Goal: Find contact information: Find contact information

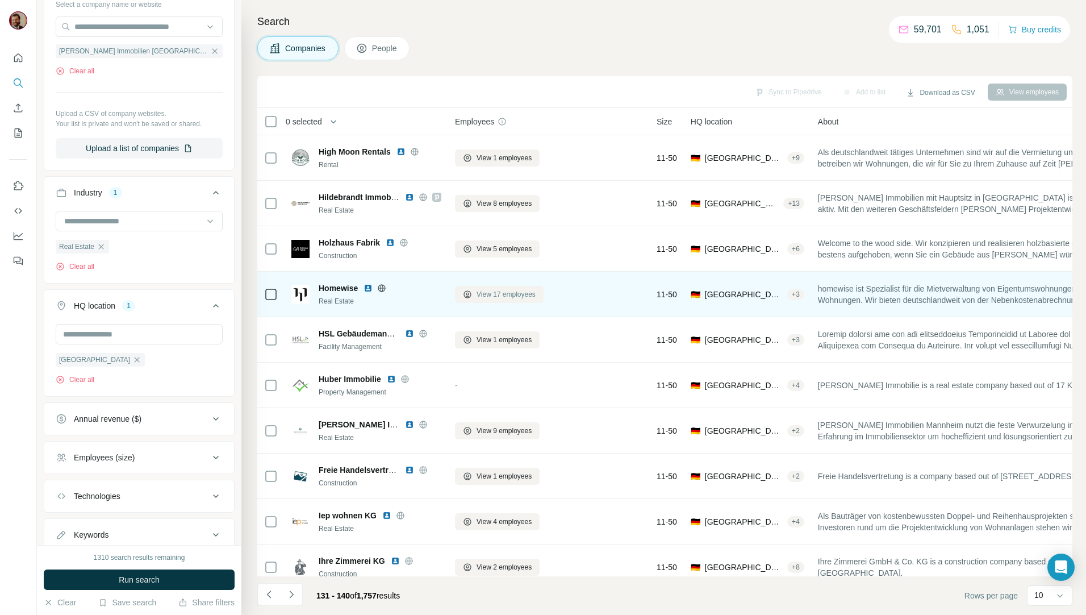
click at [519, 302] on button "View 17 employees" at bounding box center [499, 294] width 89 height 17
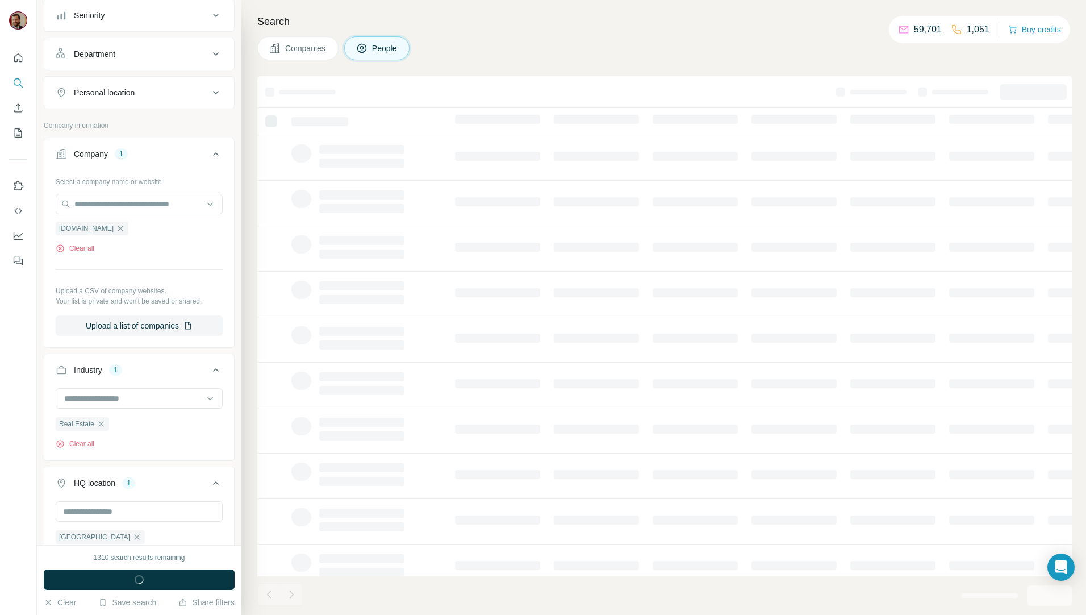
scroll to position [308, 0]
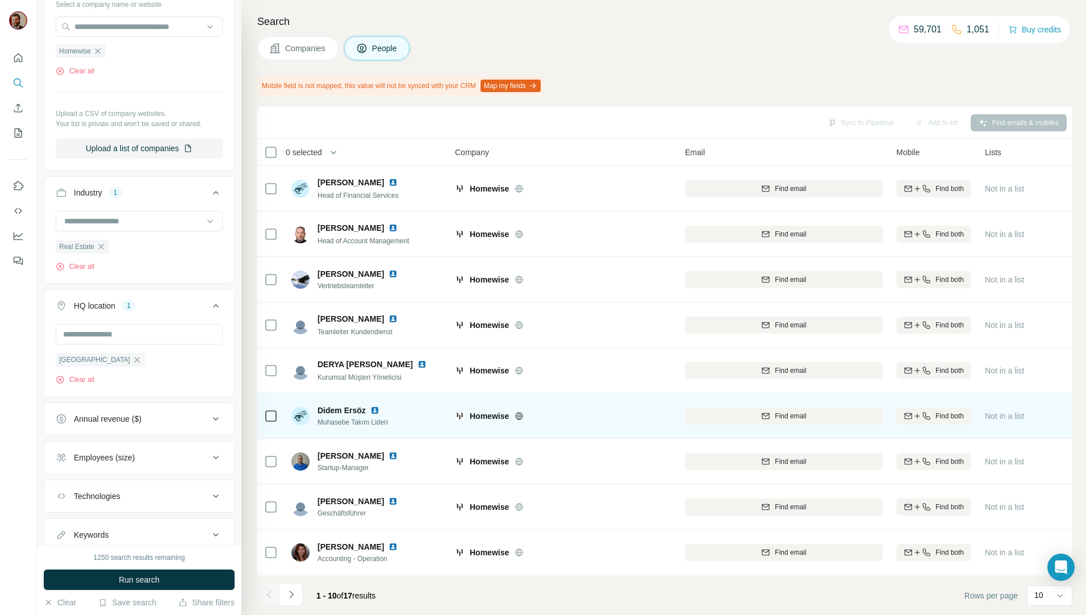
scroll to position [50, 0]
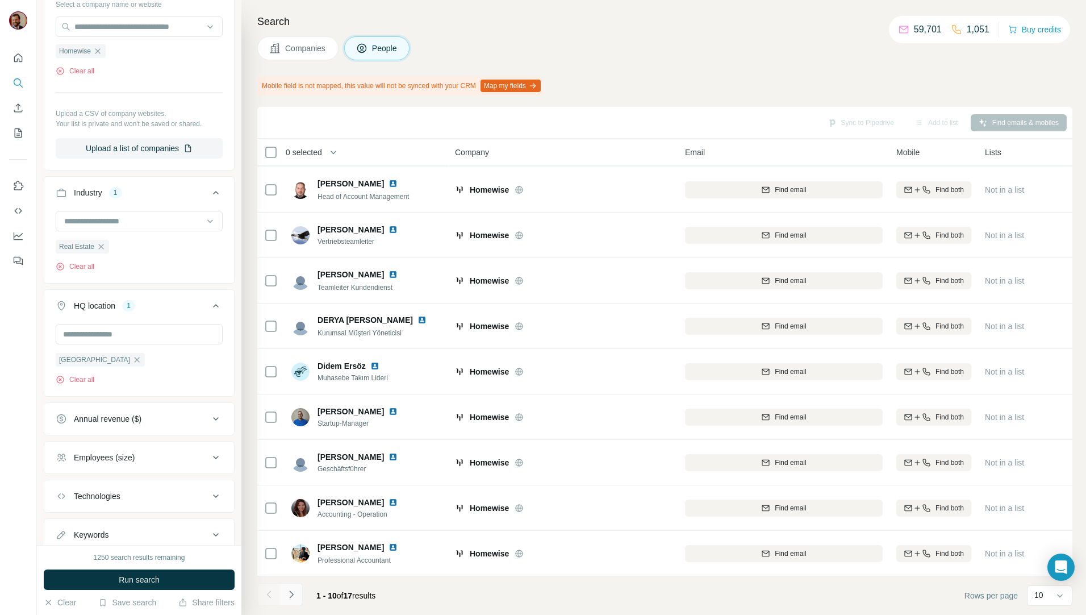
click at [293, 593] on icon "Navigate to next page" at bounding box center [291, 594] width 11 height 11
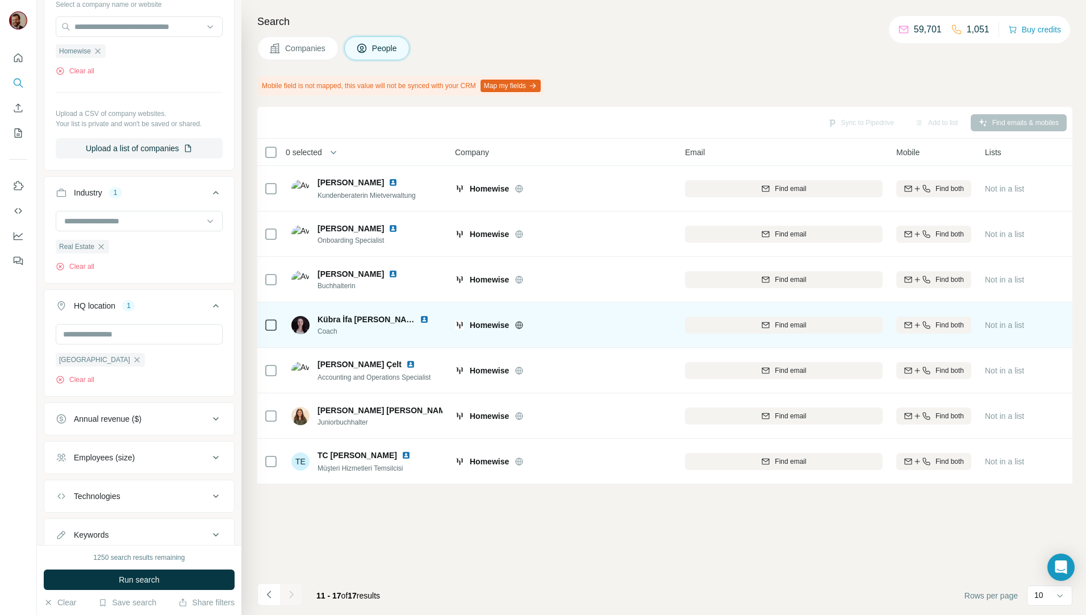
scroll to position [0, 0]
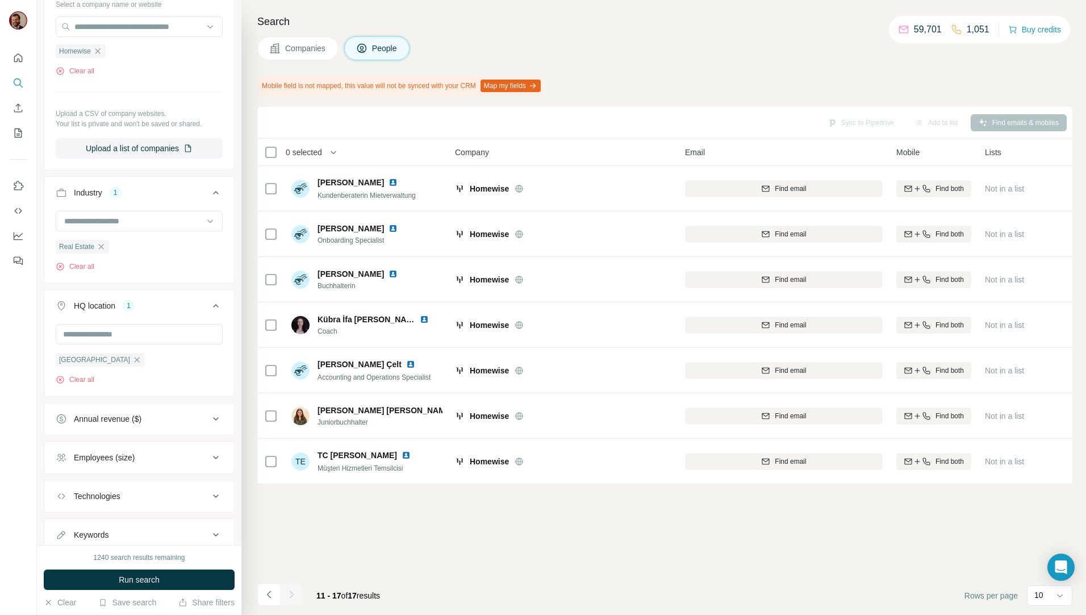
click at [294, 41] on button "Companies" at bounding box center [297, 48] width 81 height 24
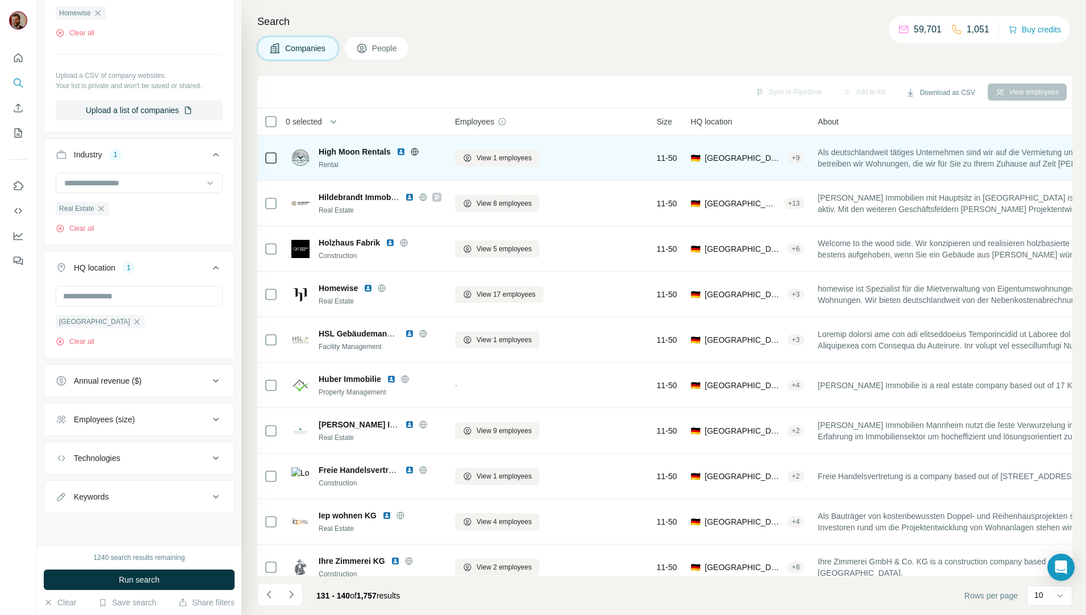
scroll to position [131, 0]
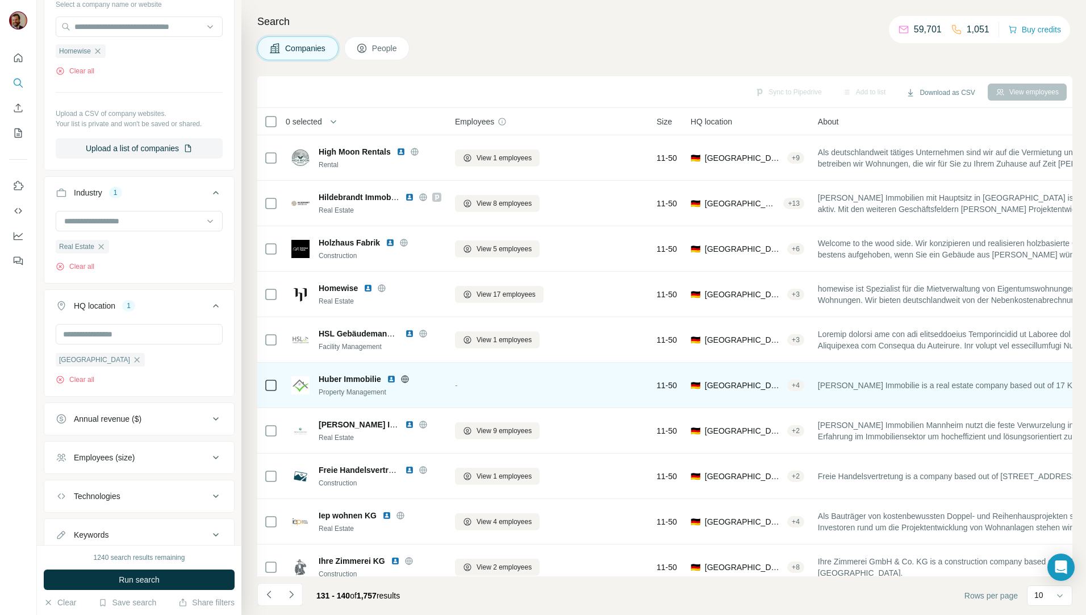
scroll to position [19, 0]
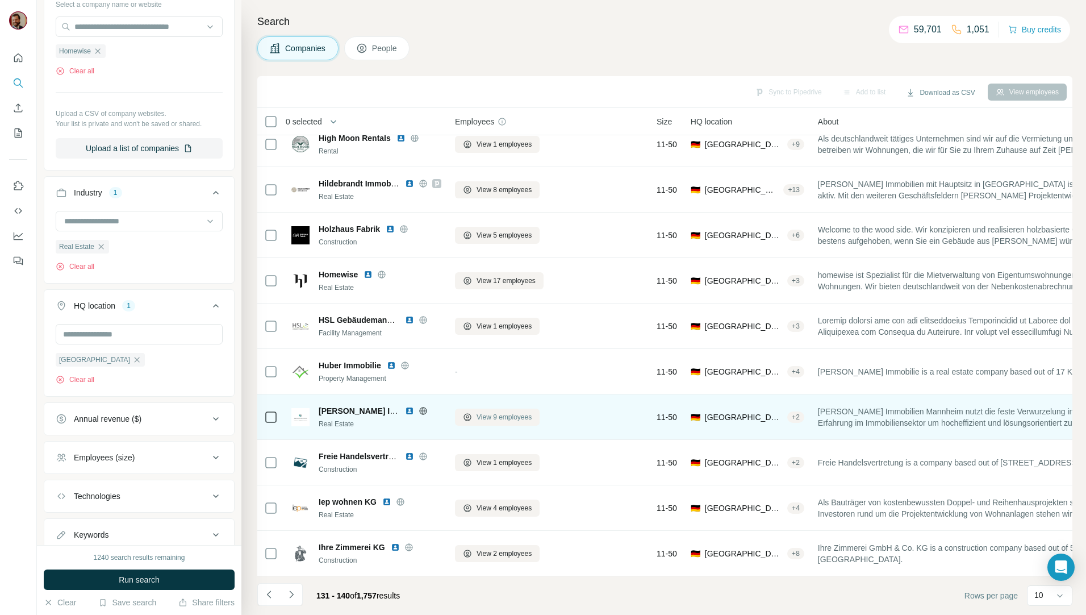
click at [504, 412] on span "View 9 employees" at bounding box center [504, 417] width 55 height 10
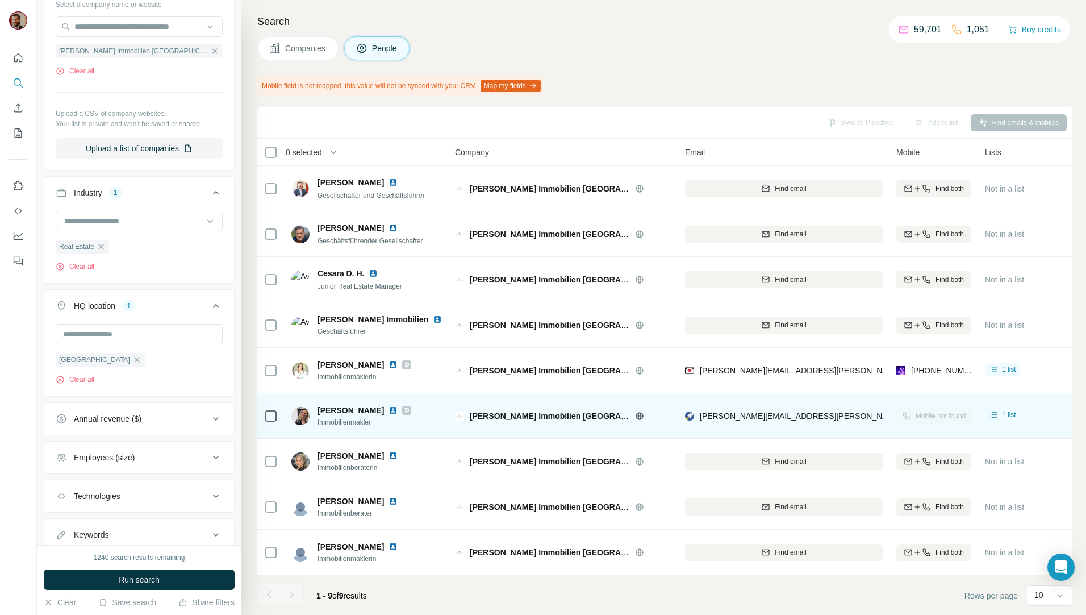
scroll to position [5, 0]
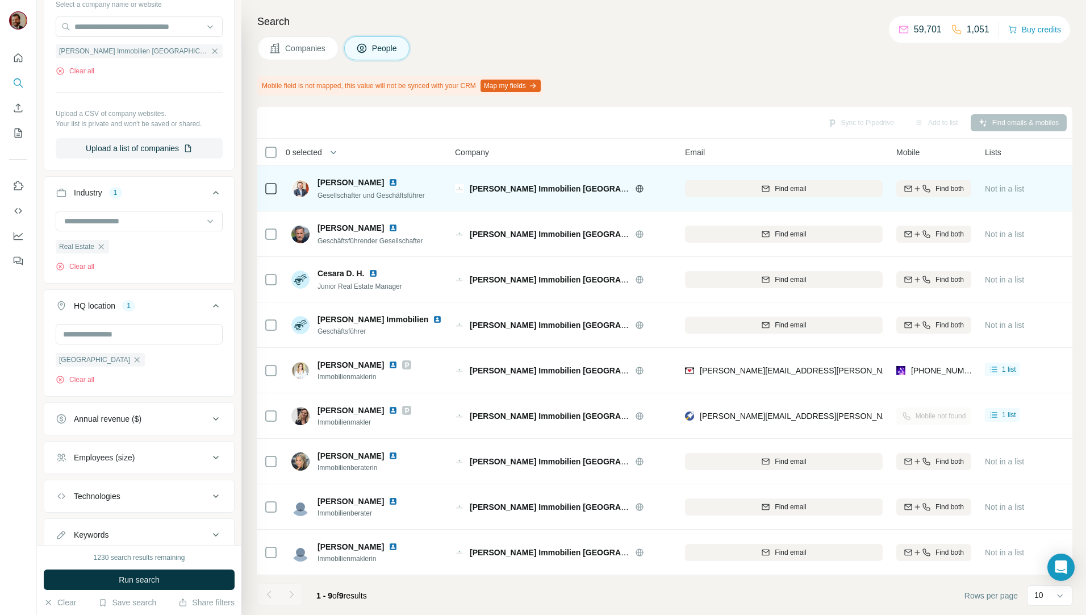
click at [311, 55] on button "Companies" at bounding box center [297, 48] width 81 height 24
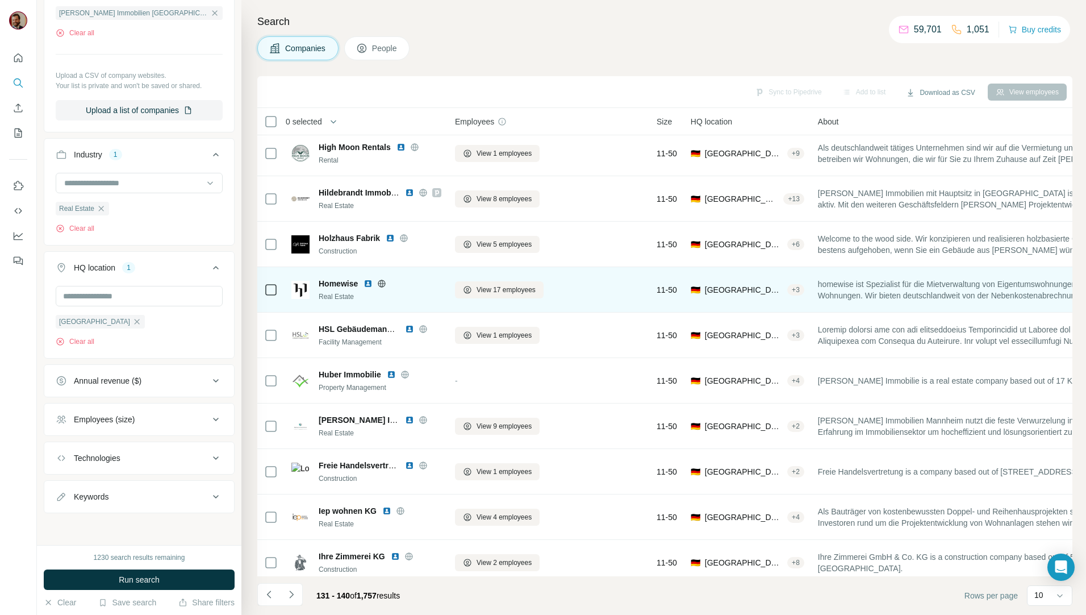
scroll to position [19, 0]
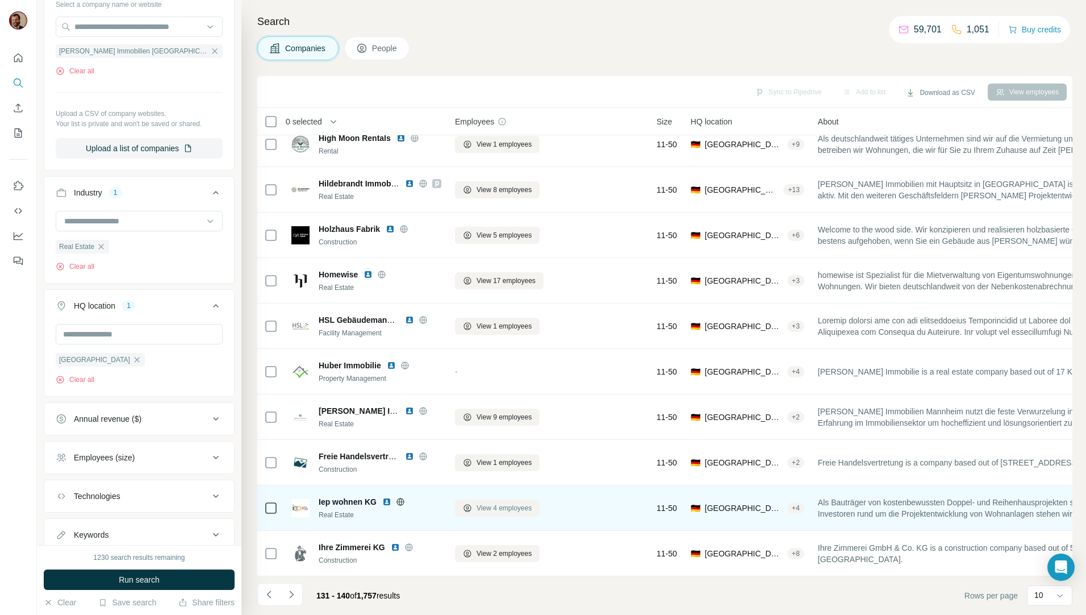
click at [493, 507] on span "View 4 employees" at bounding box center [504, 508] width 55 height 10
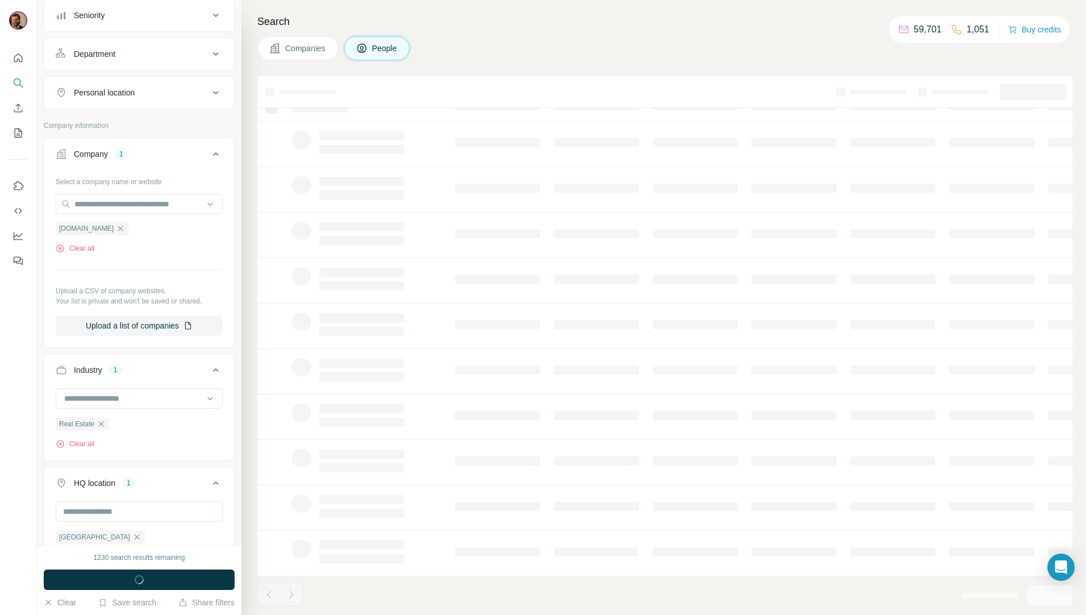
scroll to position [308, 0]
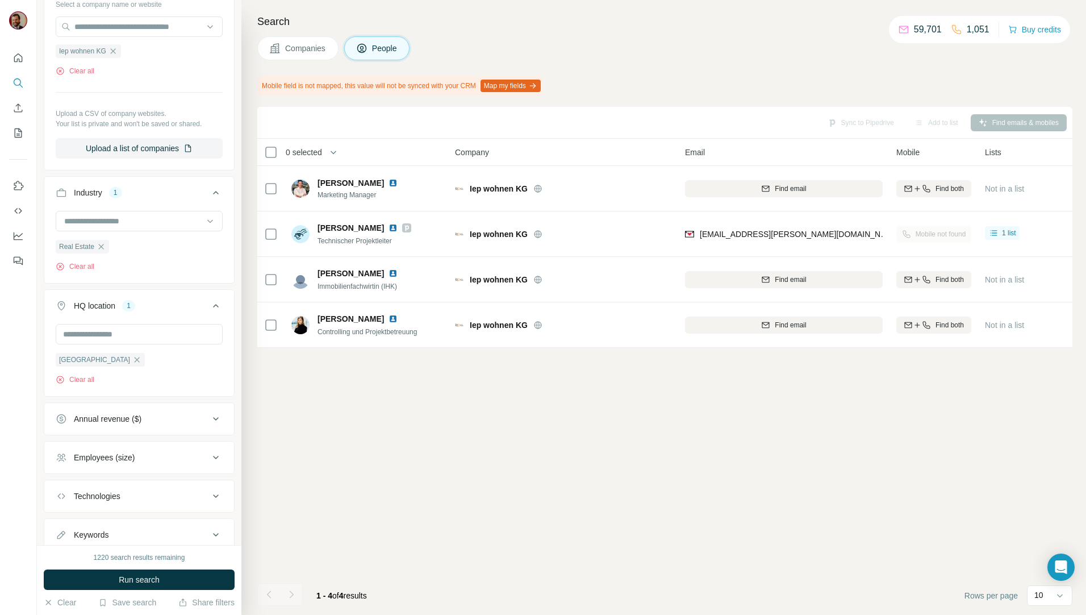
click at [305, 45] on span "Companies" at bounding box center [305, 48] width 41 height 11
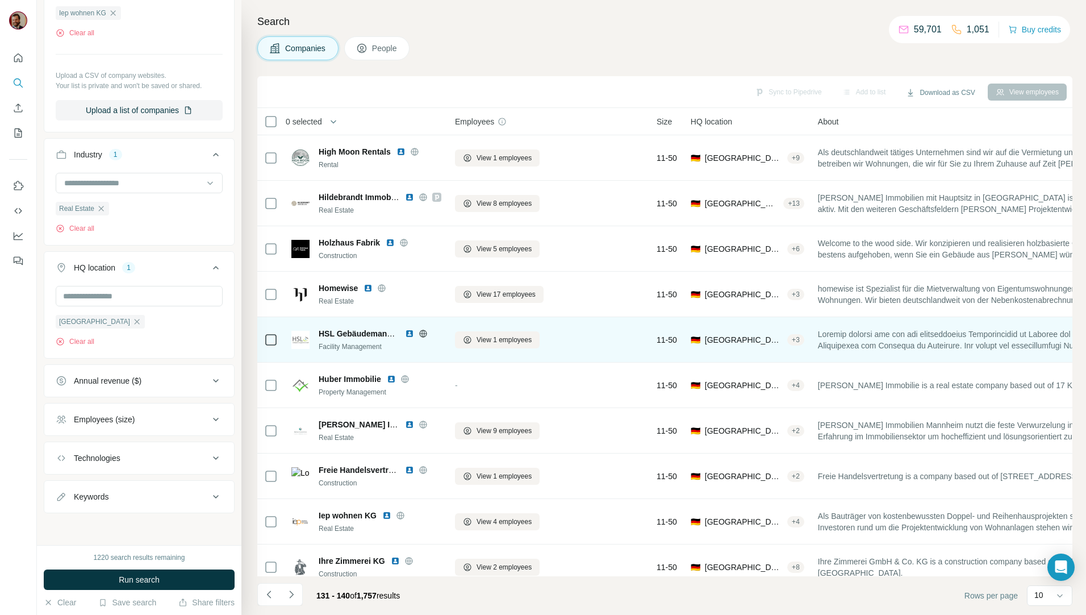
scroll to position [131, 0]
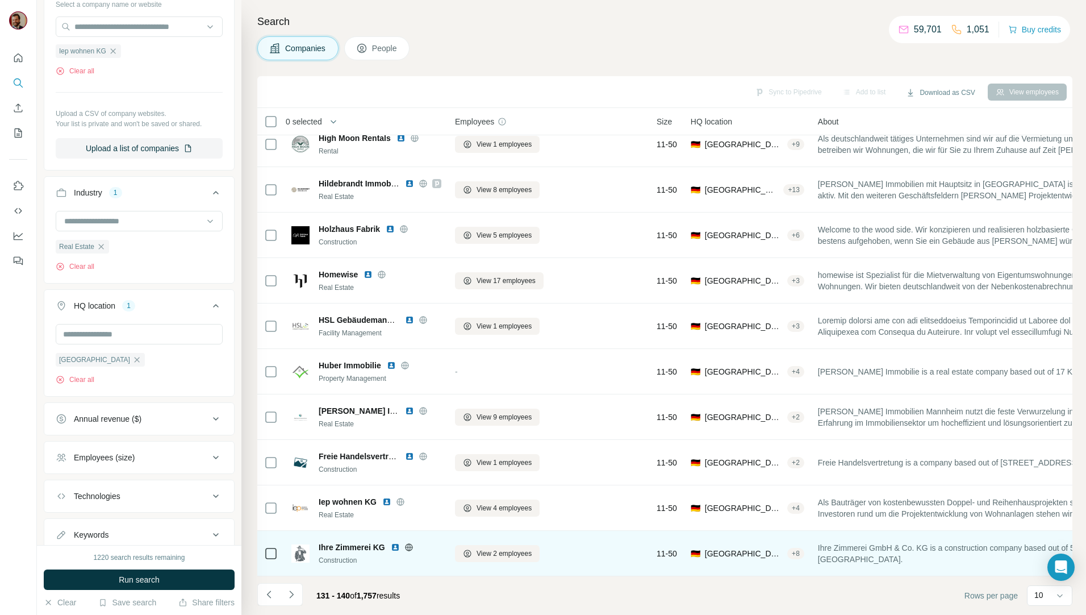
scroll to position [19, 0]
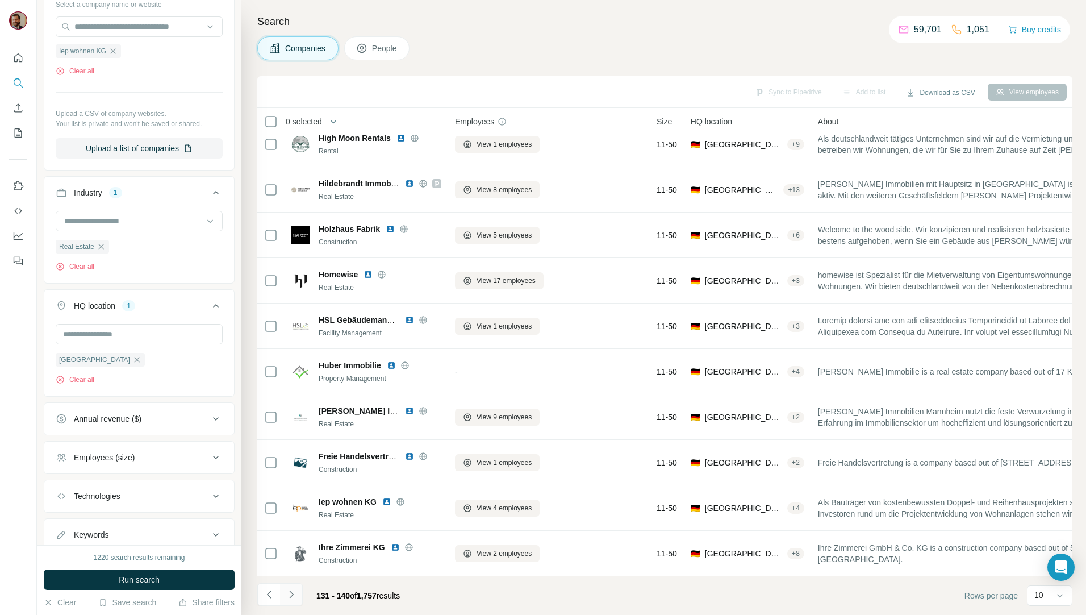
click at [293, 594] on icon "Navigate to next page" at bounding box center [291, 593] width 4 height 7
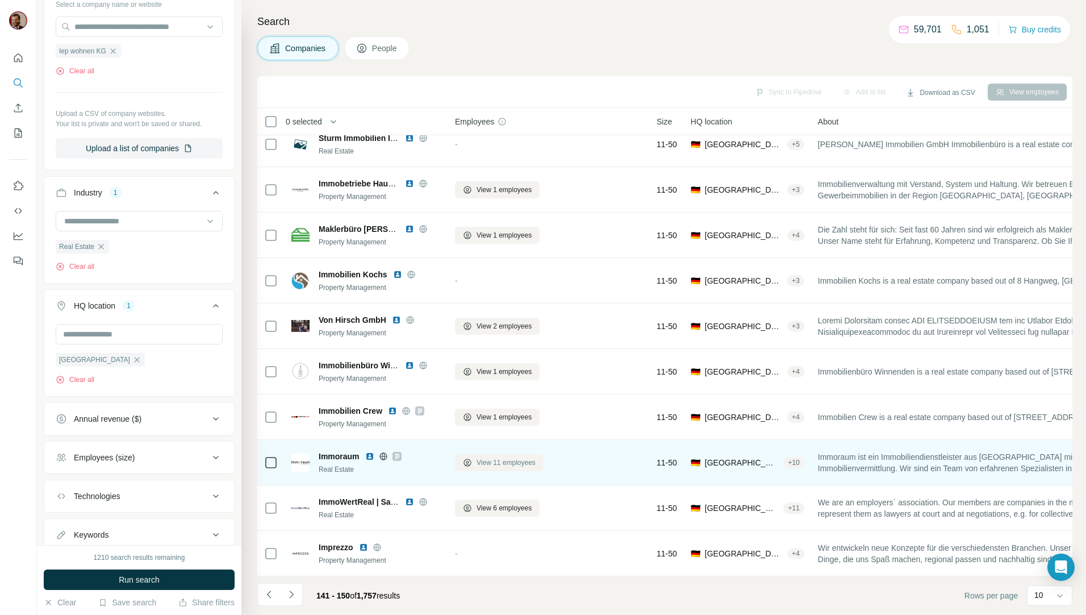
click at [490, 460] on span "View 11 employees" at bounding box center [506, 462] width 59 height 10
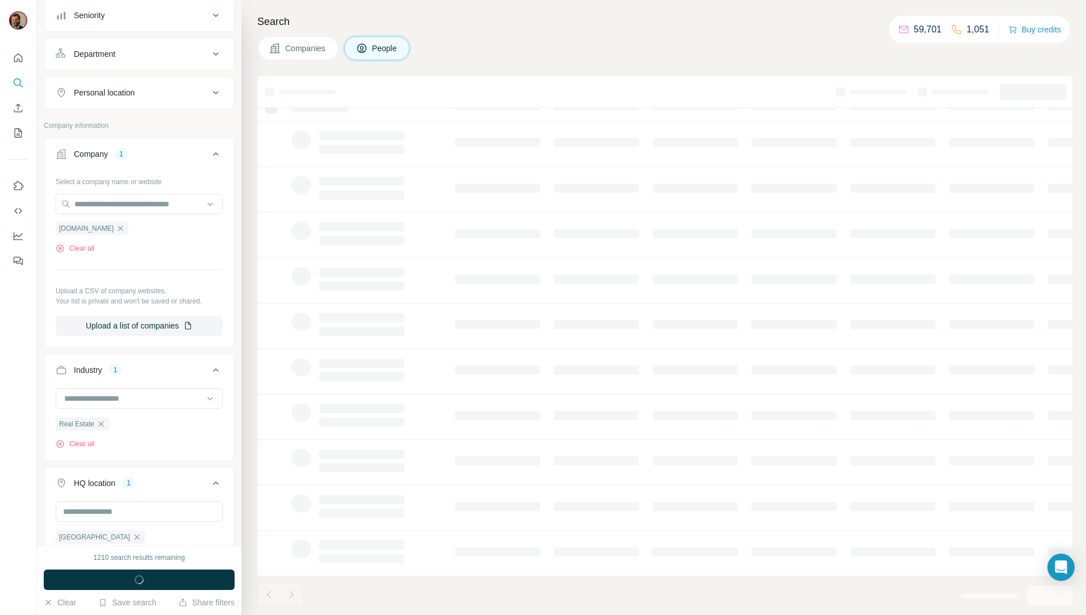
scroll to position [308, 0]
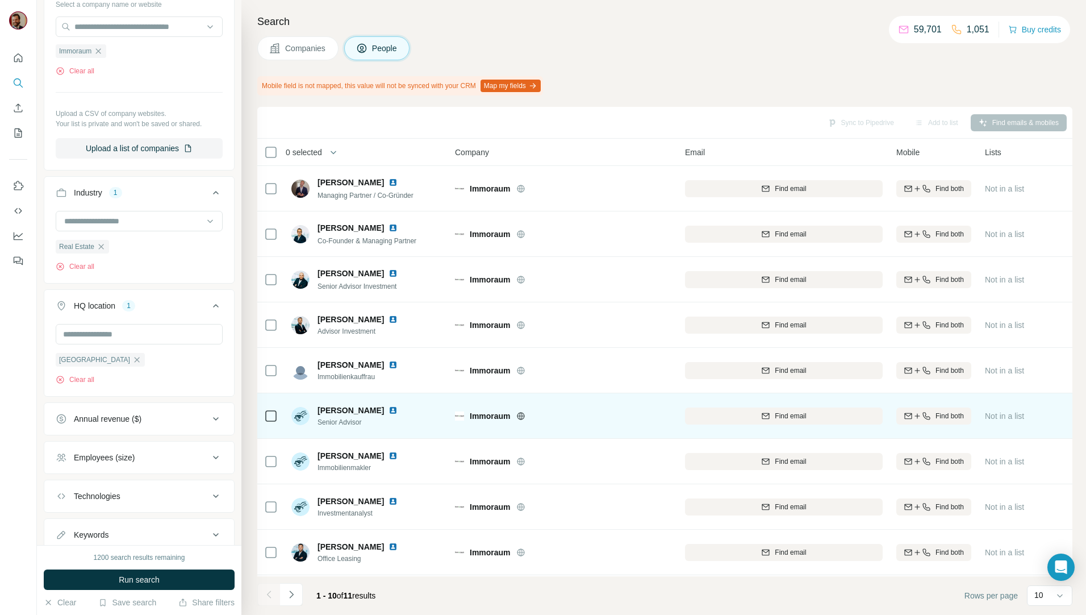
scroll to position [50, 0]
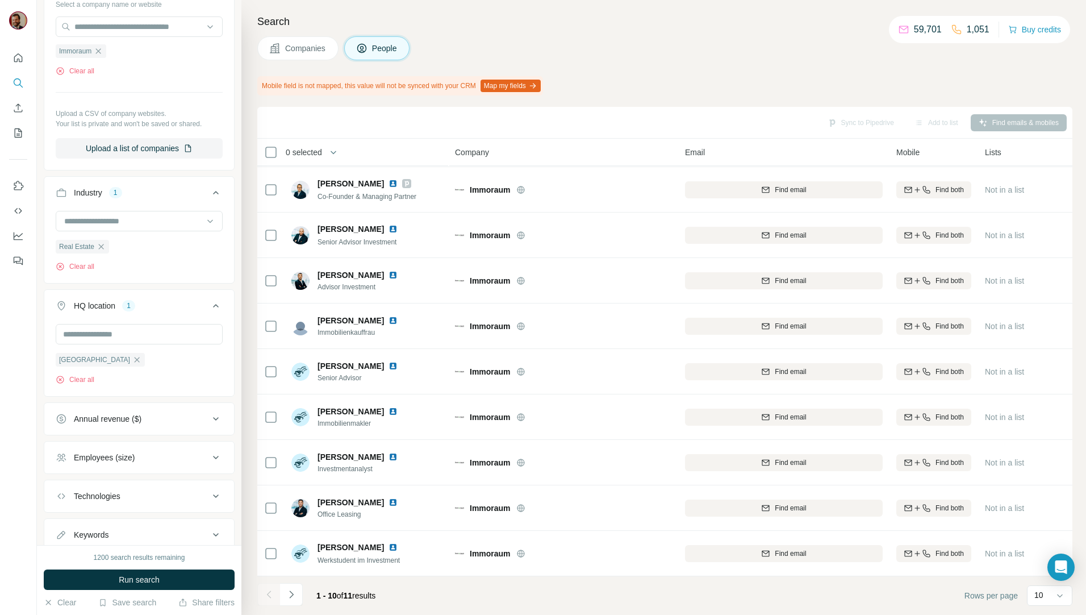
click at [308, 44] on span "Companies" at bounding box center [305, 48] width 41 height 11
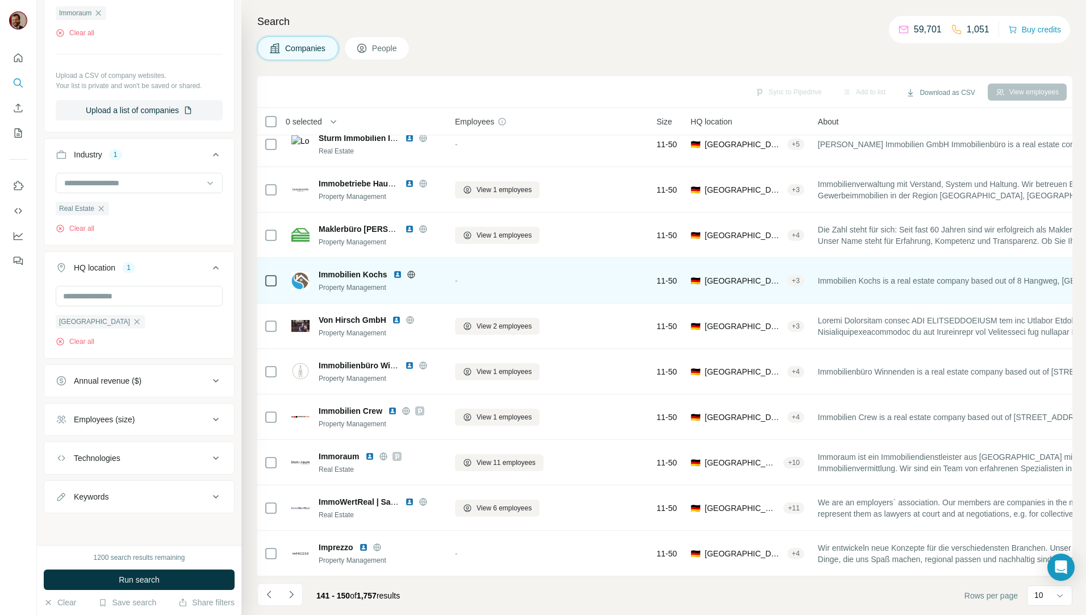
scroll to position [19, 0]
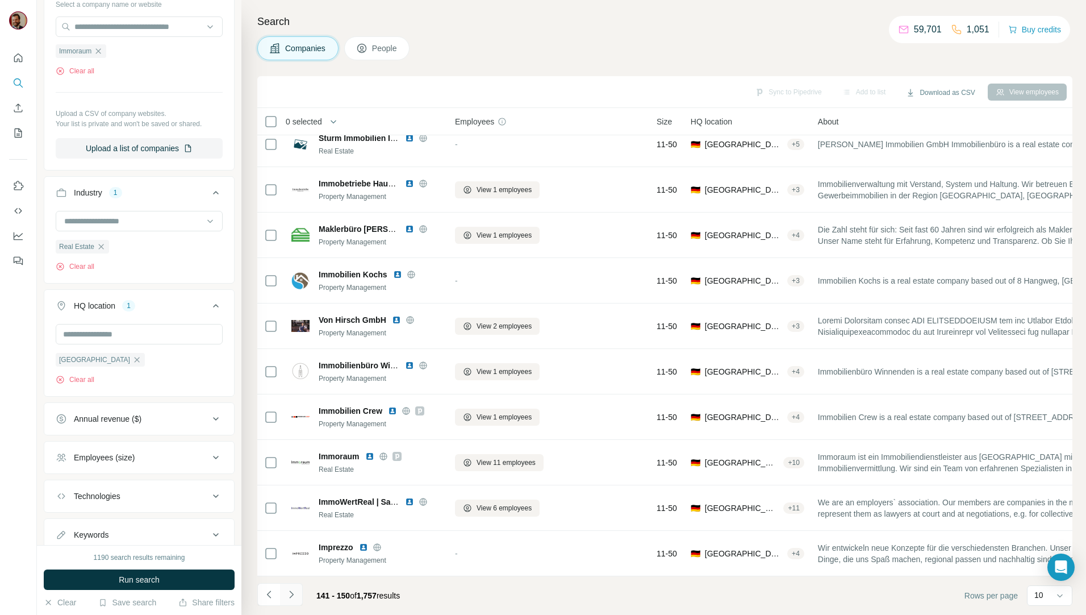
click at [284, 598] on button "Navigate to next page" at bounding box center [291, 594] width 23 height 23
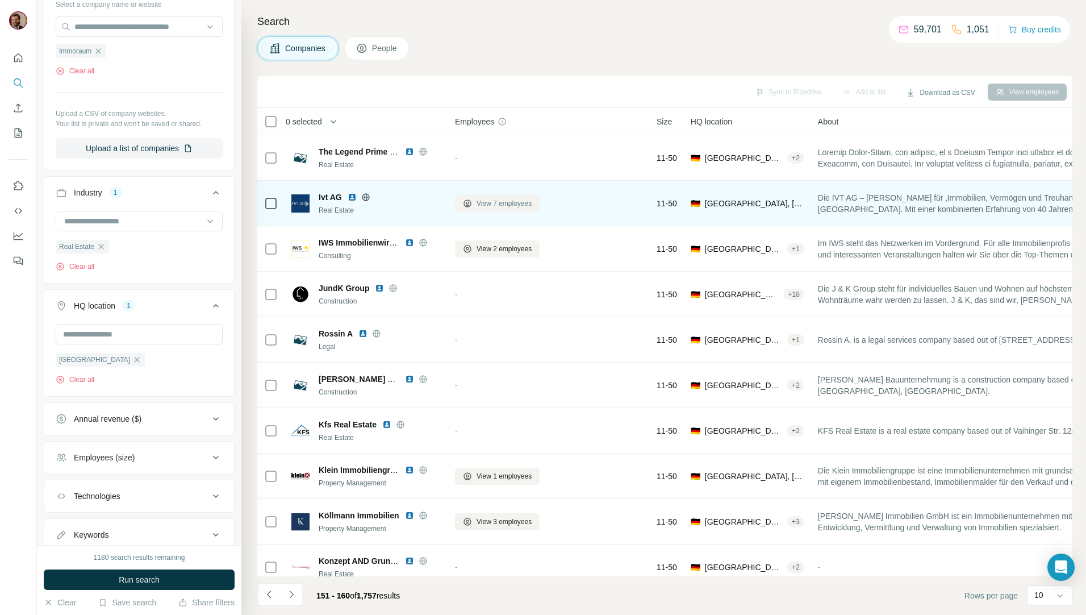
click at [507, 203] on span "View 7 employees" at bounding box center [504, 203] width 55 height 10
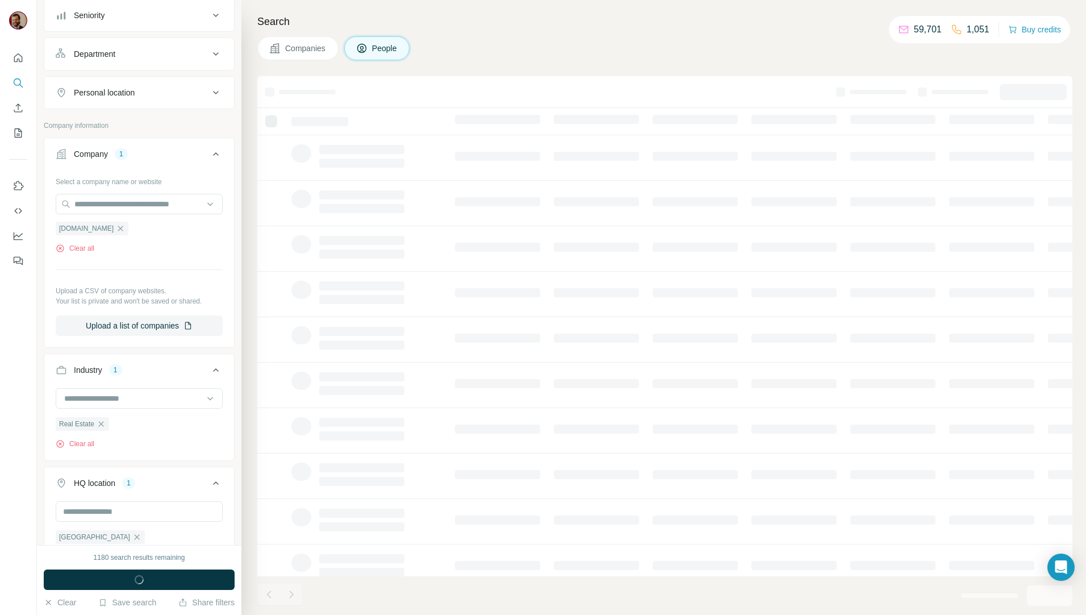
scroll to position [308, 0]
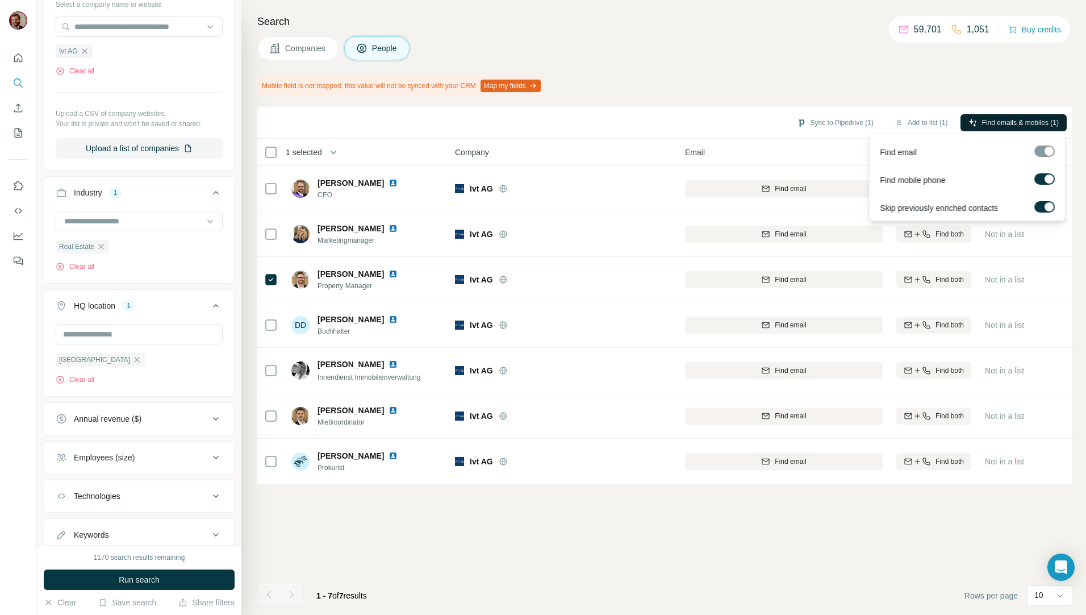
click at [1040, 127] on span "Find emails & mobiles (1)" at bounding box center [1020, 123] width 77 height 10
click at [624, 501] on div "Sync to Pipedrive (1) Add to list (1) Find emails & mobiles (1) 1 selected Peop…" at bounding box center [664, 361] width 815 height 508
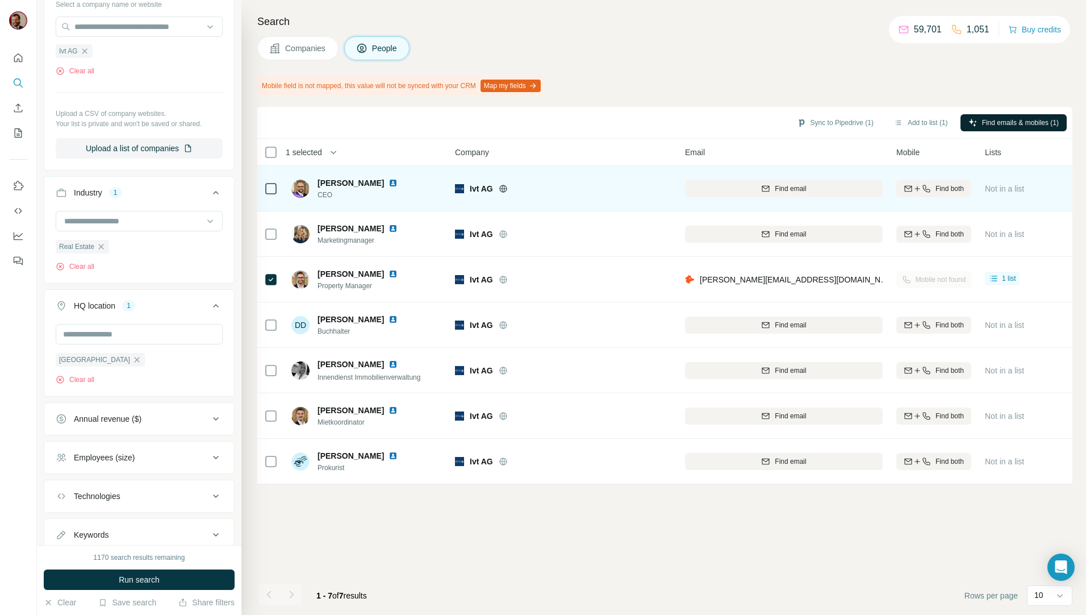
drag, startPoint x: 831, startPoint y: 121, endPoint x: 1049, endPoint y: 184, distance: 227.1
click at [831, 121] on button "Sync to Pipedrive (1)" at bounding box center [835, 122] width 93 height 17
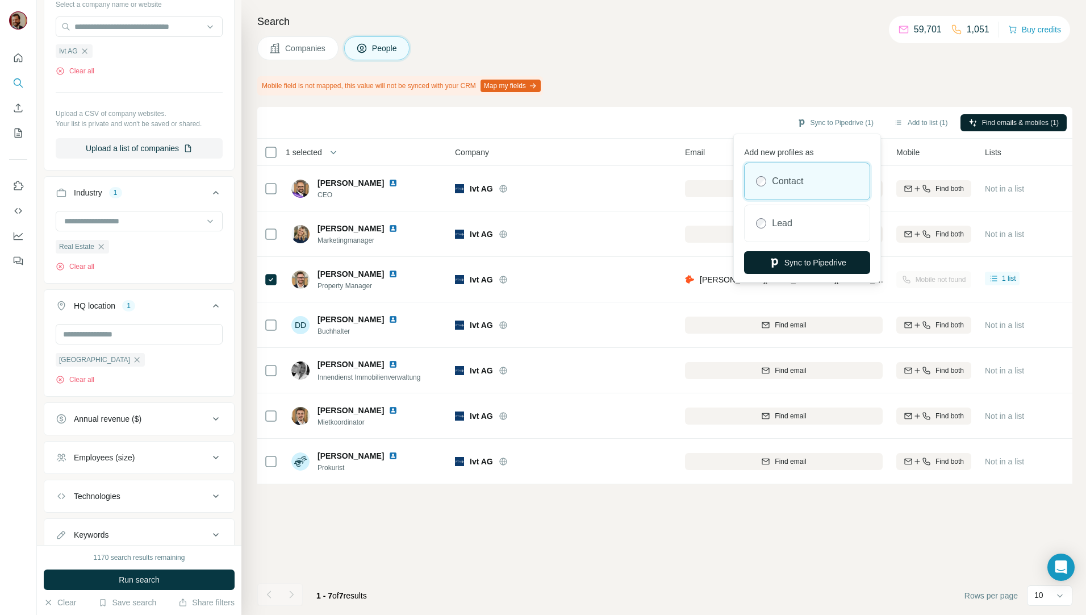
click at [786, 256] on button "Sync to Pipedrive" at bounding box center [807, 262] width 126 height 23
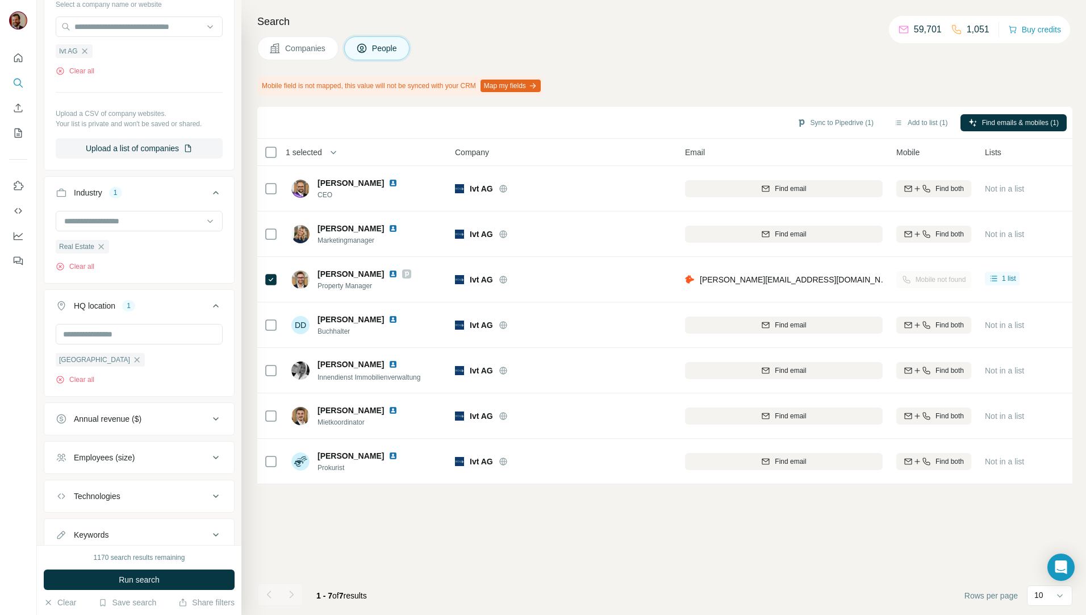
click at [869, 82] on div "Mobile field is not mapped, this value will not be synced with your CRM Map my …" at bounding box center [664, 85] width 815 height 19
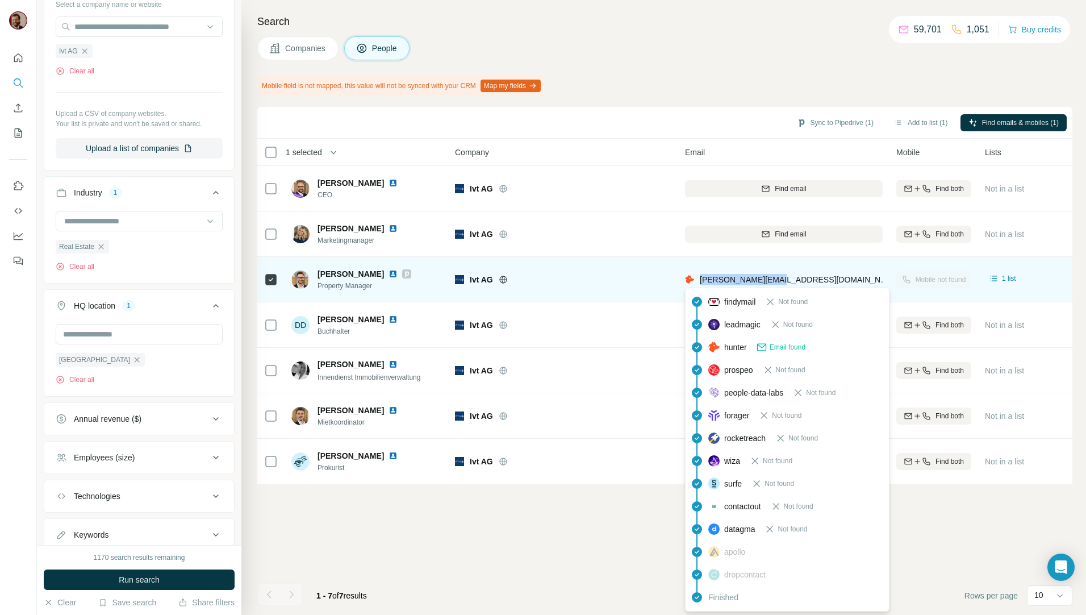
drag, startPoint x: 785, startPoint y: 280, endPoint x: 697, endPoint y: 279, distance: 87.5
click at [697, 279] on div "[PERSON_NAME][EMAIL_ADDRESS][DOMAIN_NAME]" at bounding box center [784, 279] width 198 height 31
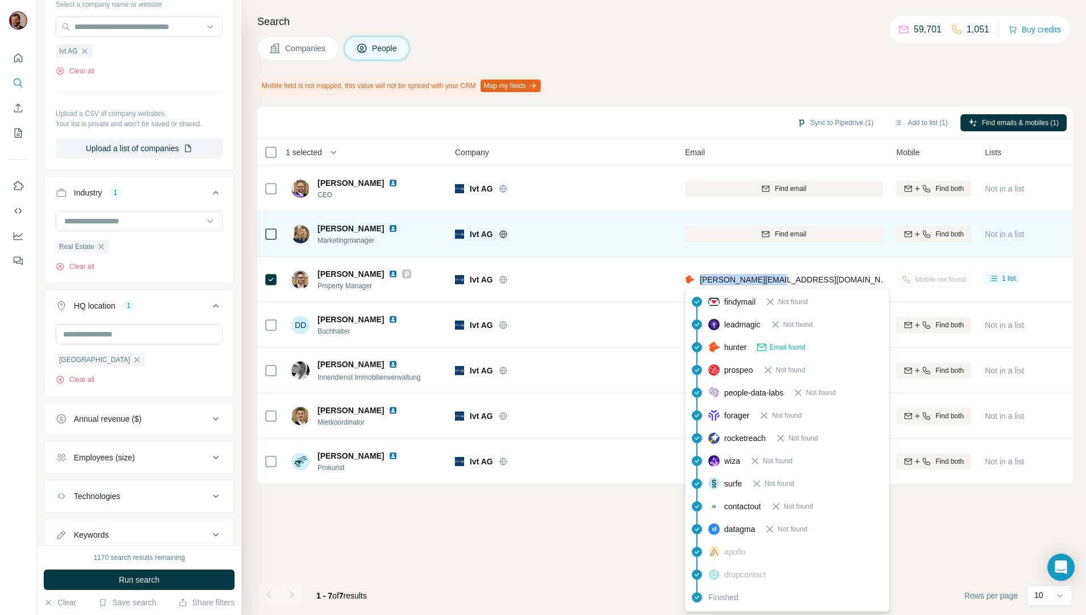
copy span "[PERSON_NAME][EMAIL_ADDRESS][DOMAIN_NAME]"
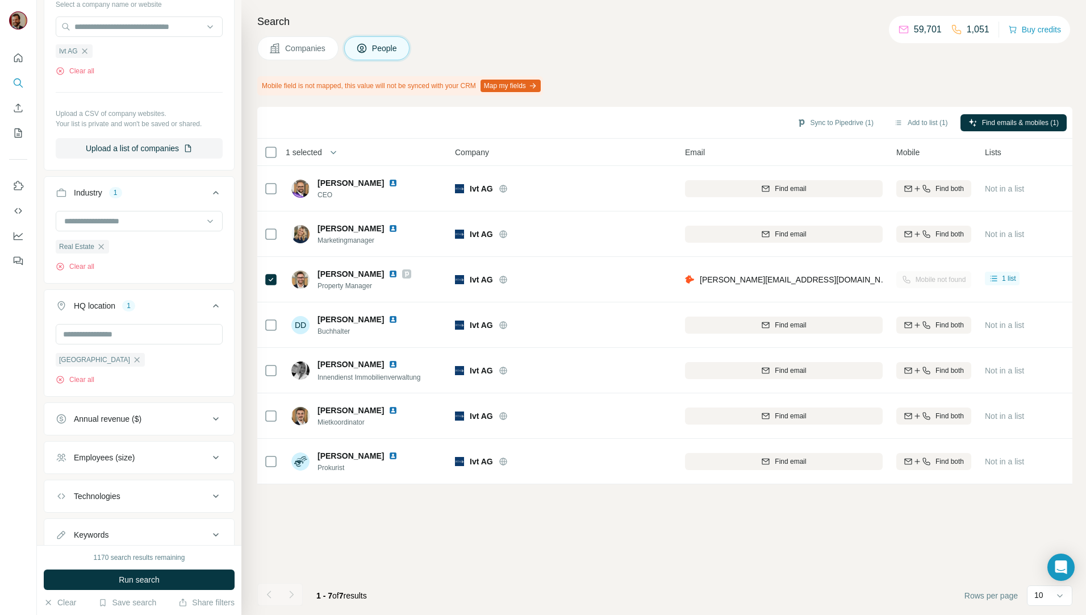
click at [693, 539] on div "Sync to Pipedrive (1) Add to list (1) Find emails & mobiles (1) 1 selected Peop…" at bounding box center [664, 361] width 815 height 508
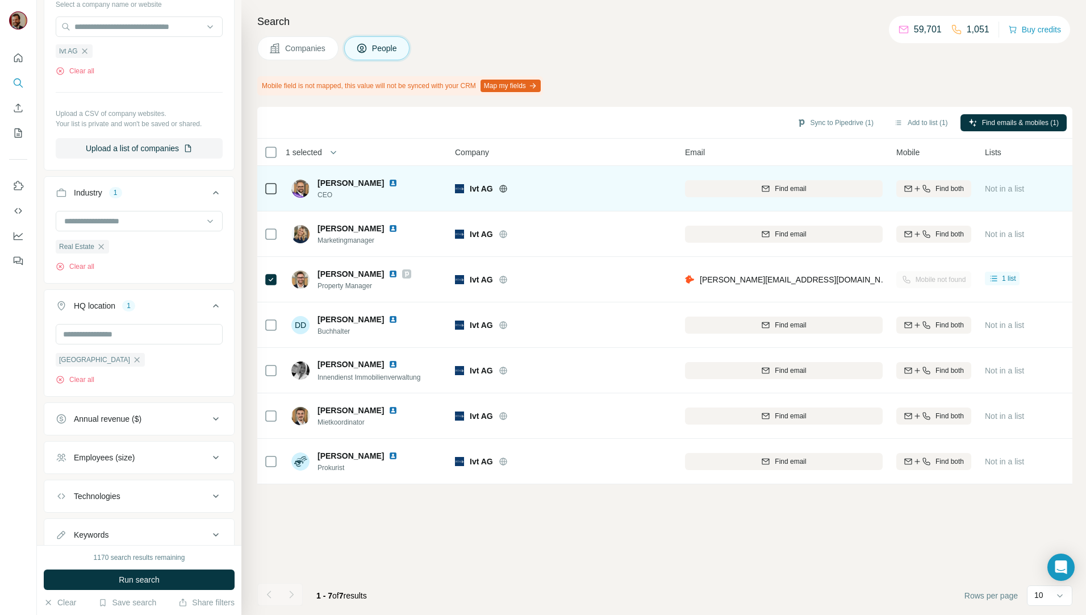
drag, startPoint x: 302, startPoint y: 45, endPoint x: 413, endPoint y: 139, distance: 144.8
click at [302, 45] on span "Companies" at bounding box center [305, 48] width 41 height 11
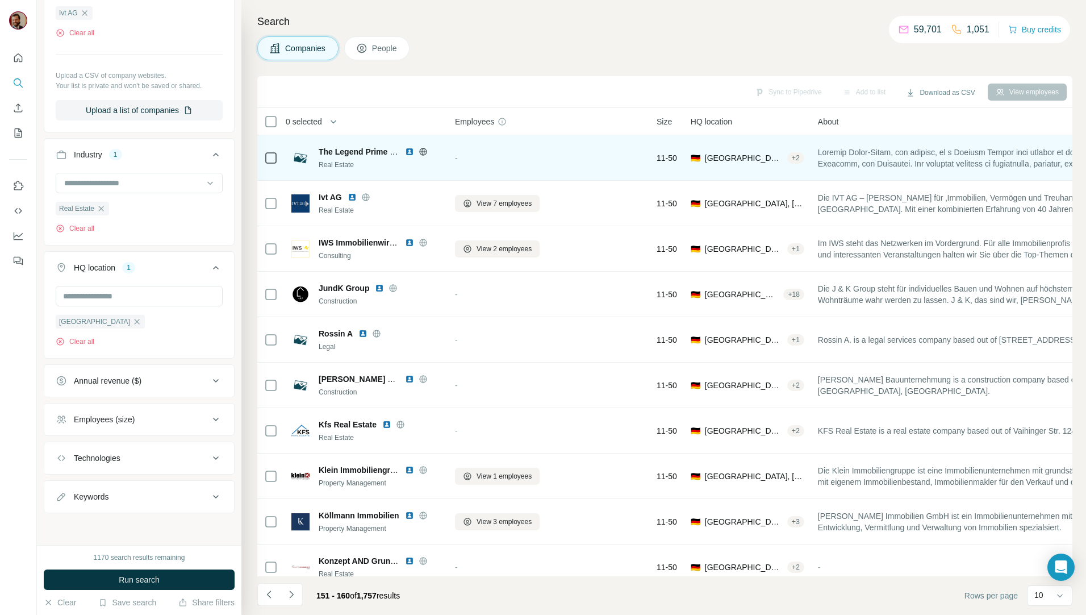
scroll to position [131, 0]
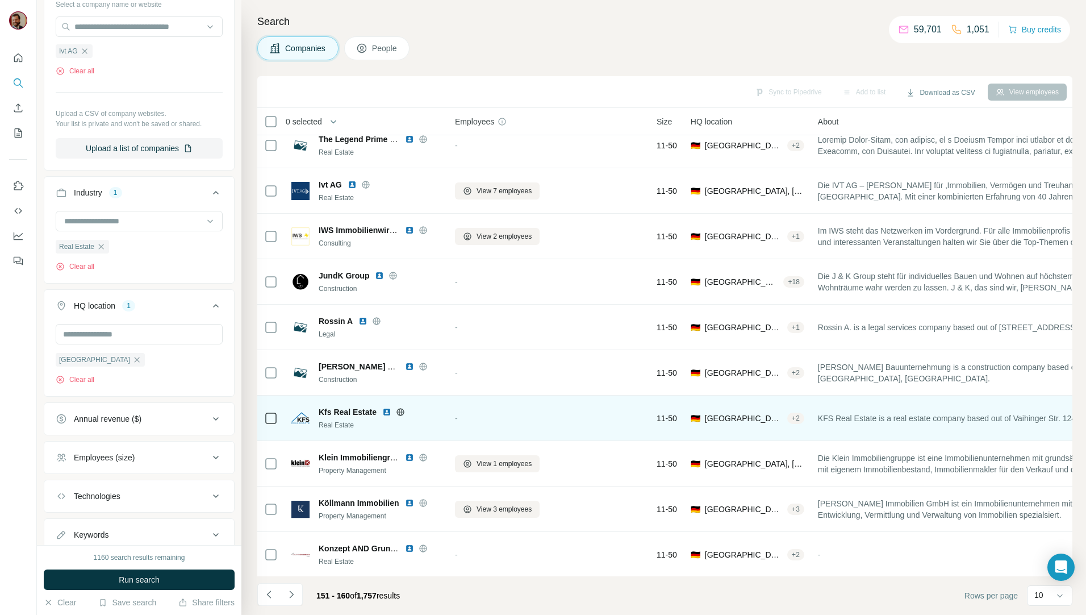
scroll to position [19, 0]
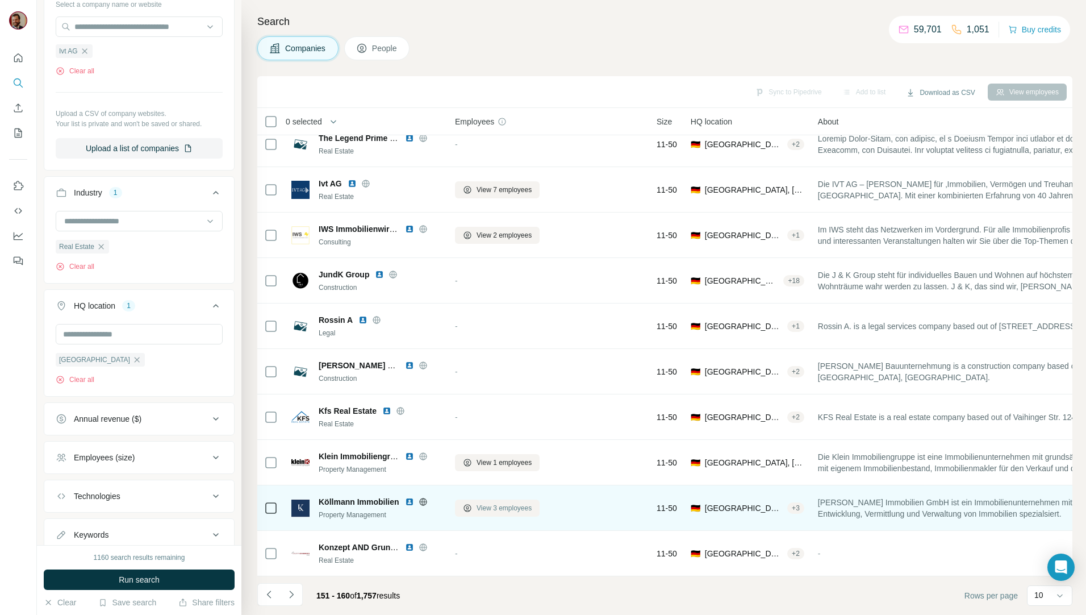
click at [500, 503] on span "View 3 employees" at bounding box center [504, 508] width 55 height 10
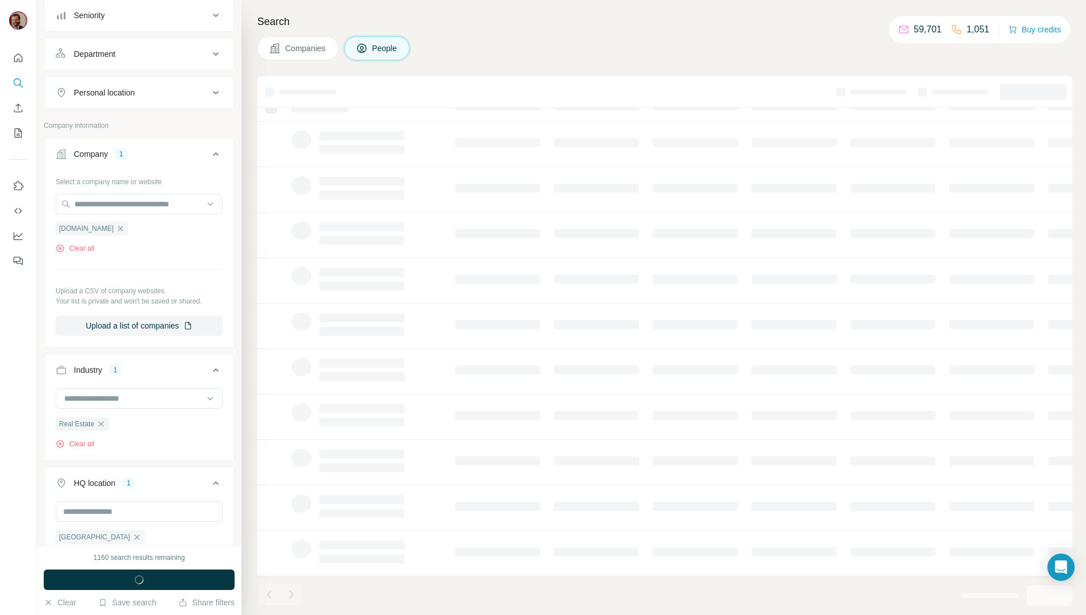
scroll to position [308, 0]
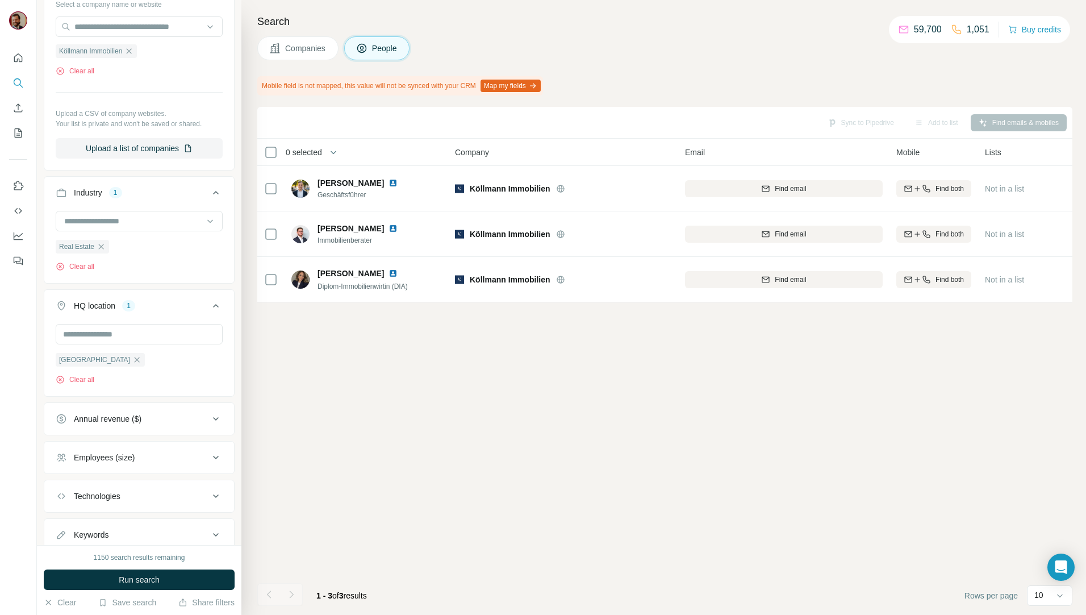
click at [320, 57] on button "Companies" at bounding box center [297, 48] width 81 height 24
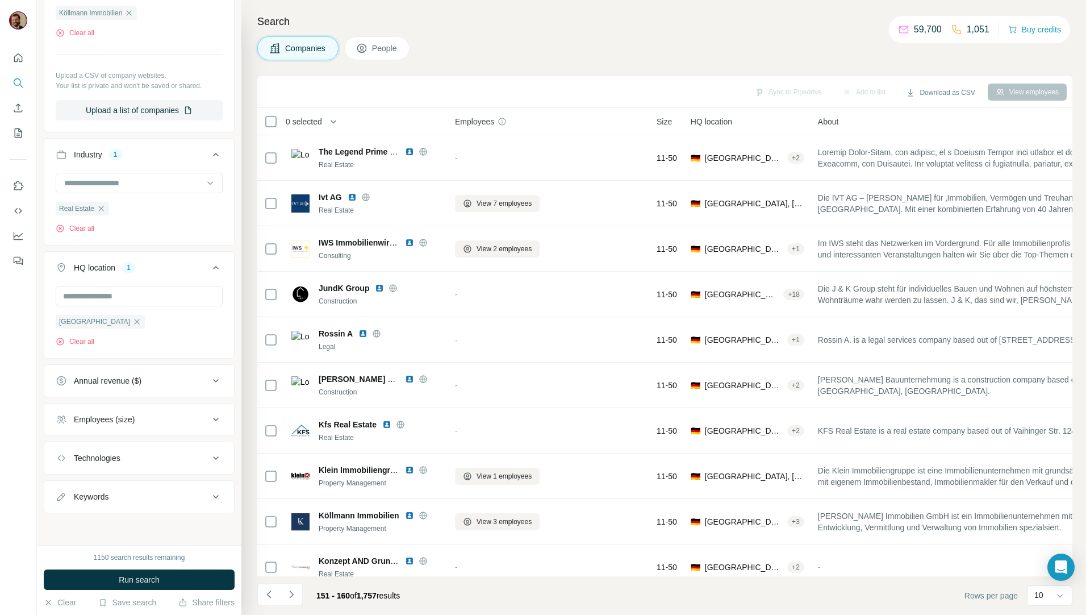
scroll to position [131, 0]
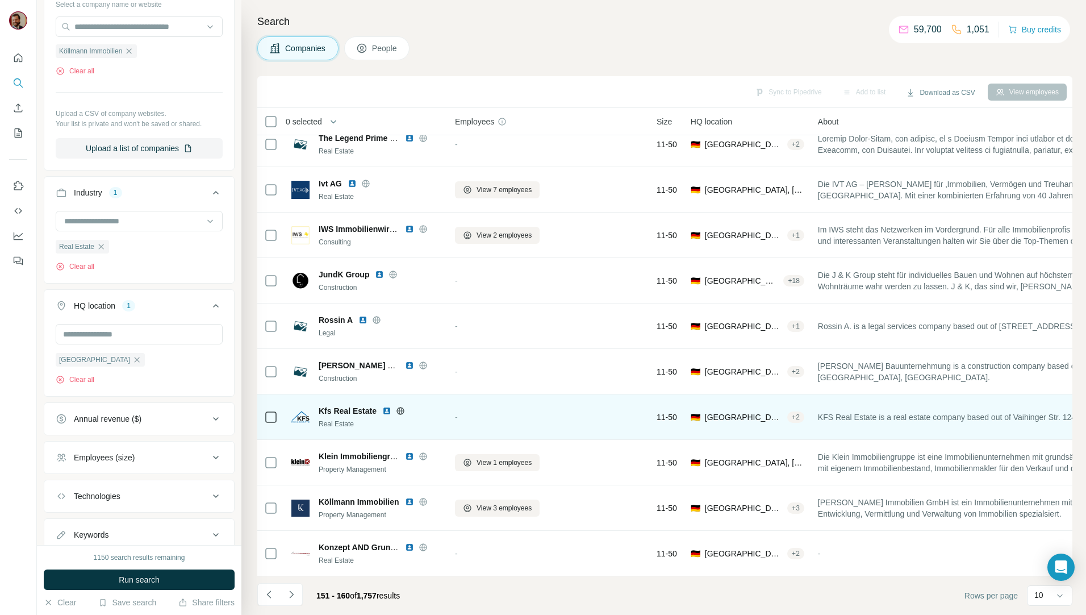
scroll to position [19, 0]
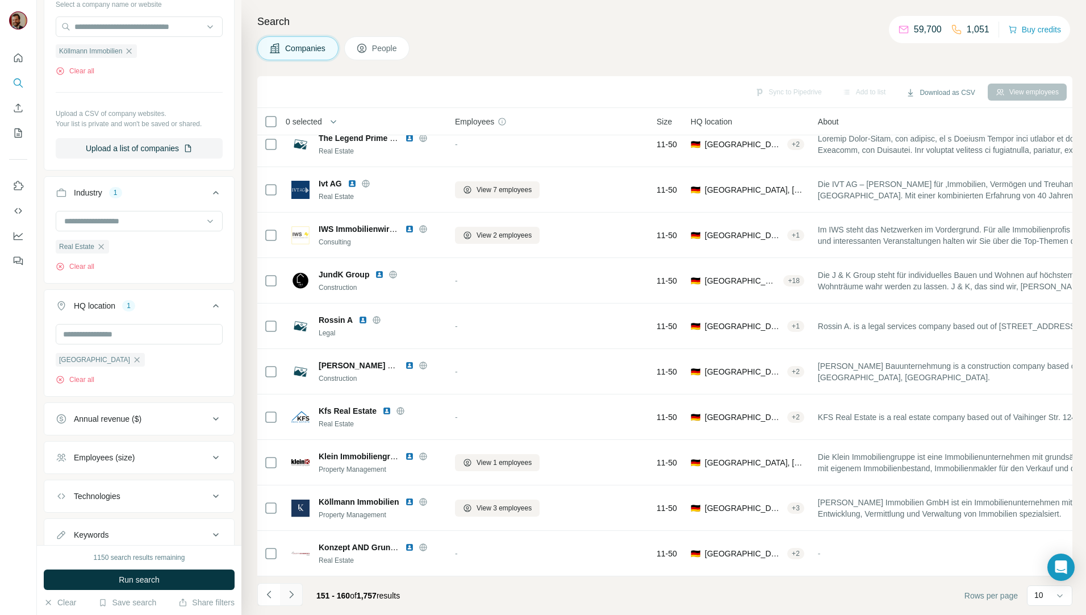
click at [297, 593] on button "Navigate to next page" at bounding box center [291, 594] width 23 height 23
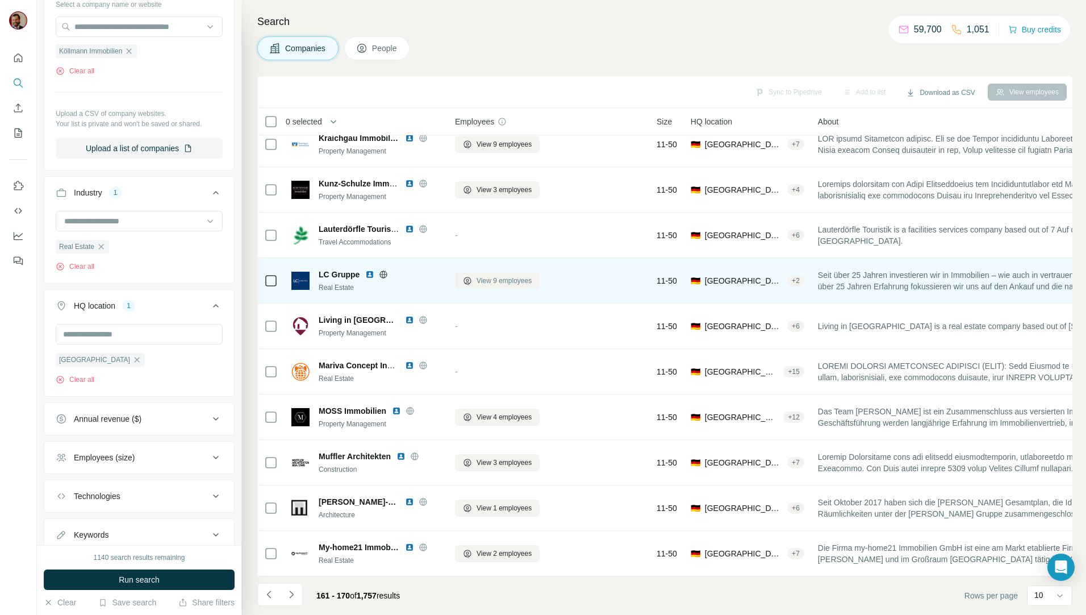
click at [490, 276] on span "View 9 employees" at bounding box center [504, 281] width 55 height 10
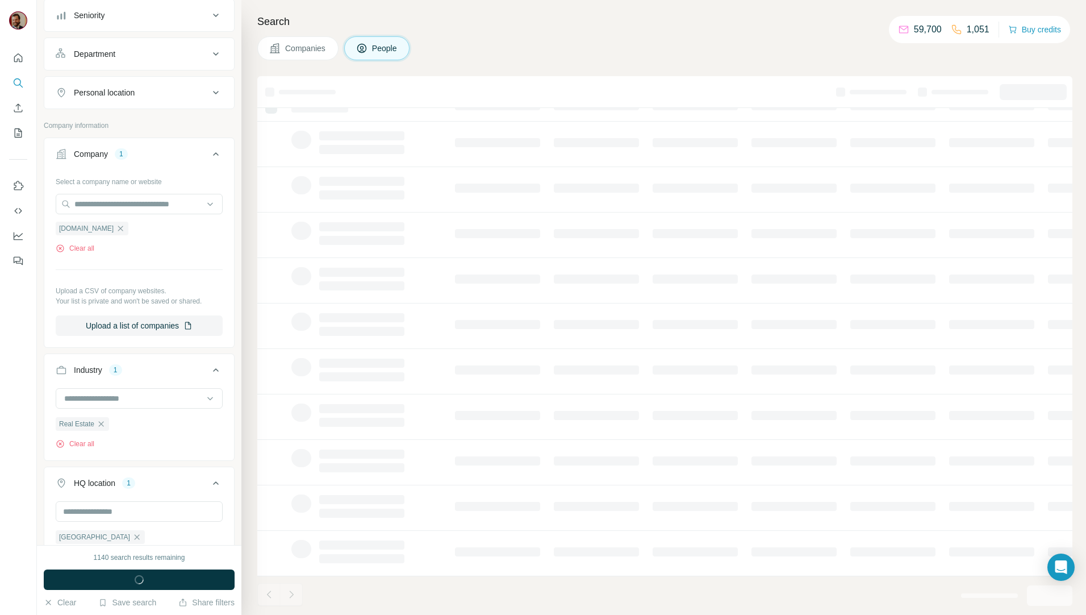
scroll to position [308, 0]
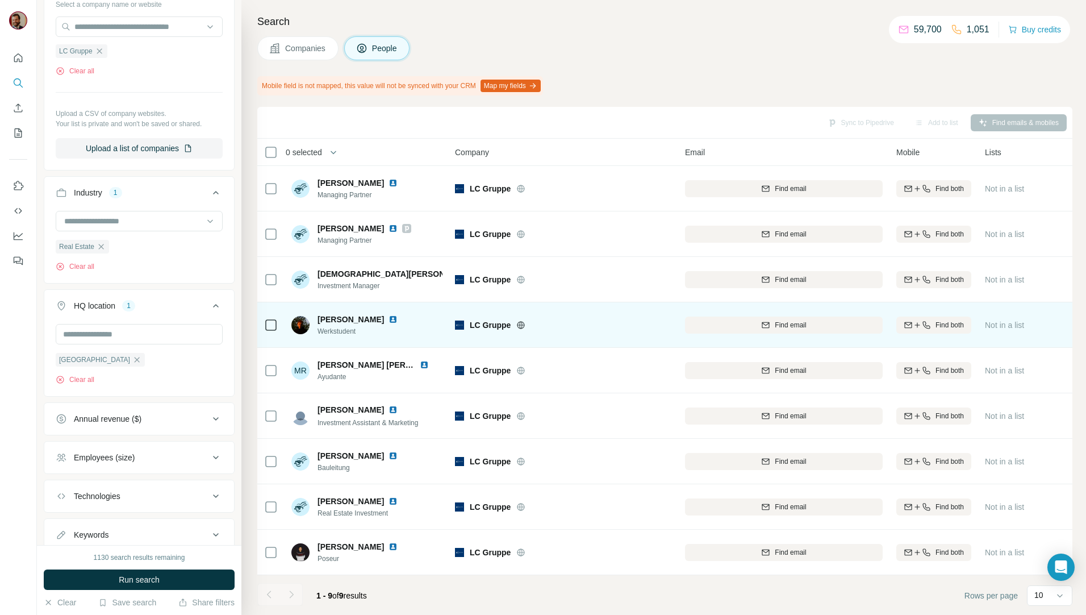
drag, startPoint x: 300, startPoint y: 45, endPoint x: 359, endPoint y: 280, distance: 241.5
click at [300, 45] on span "Companies" at bounding box center [305, 48] width 41 height 11
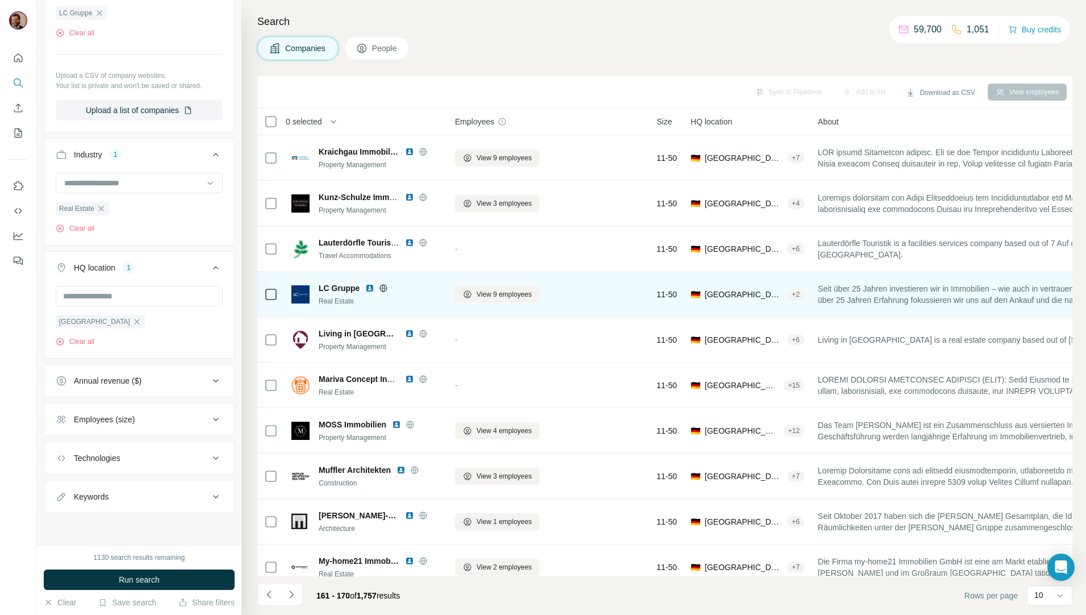
scroll to position [131, 0]
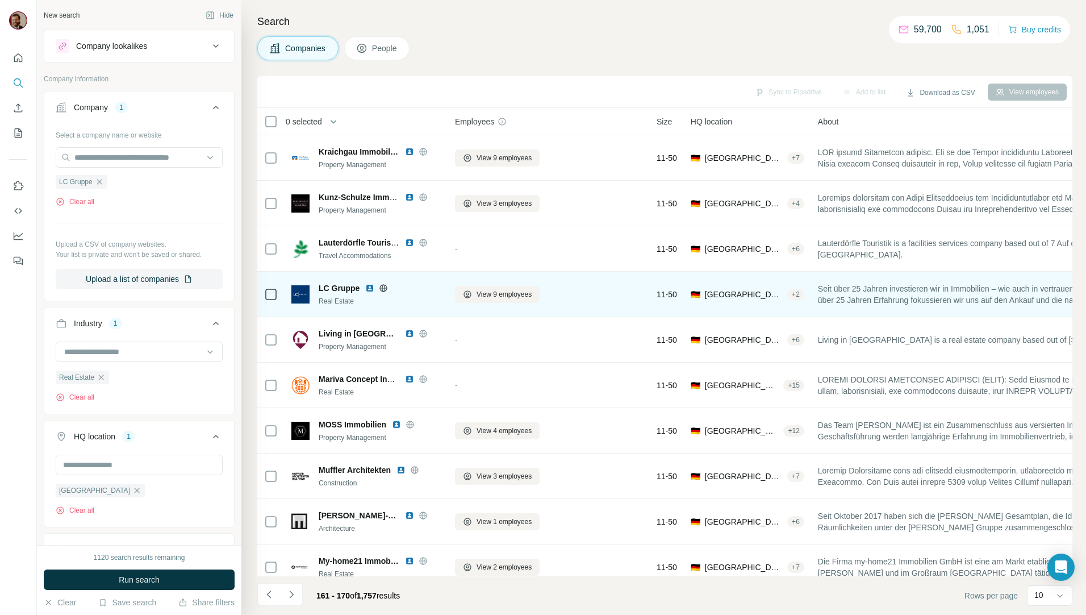
scroll to position [19, 0]
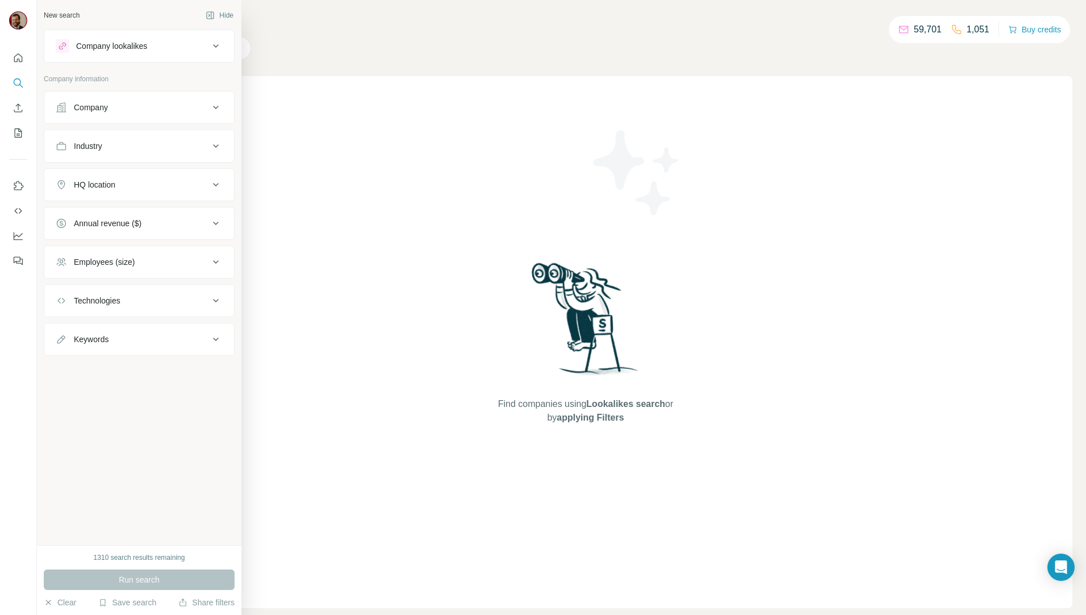
click at [136, 48] on div "Company lookalikes" at bounding box center [111, 45] width 71 height 11
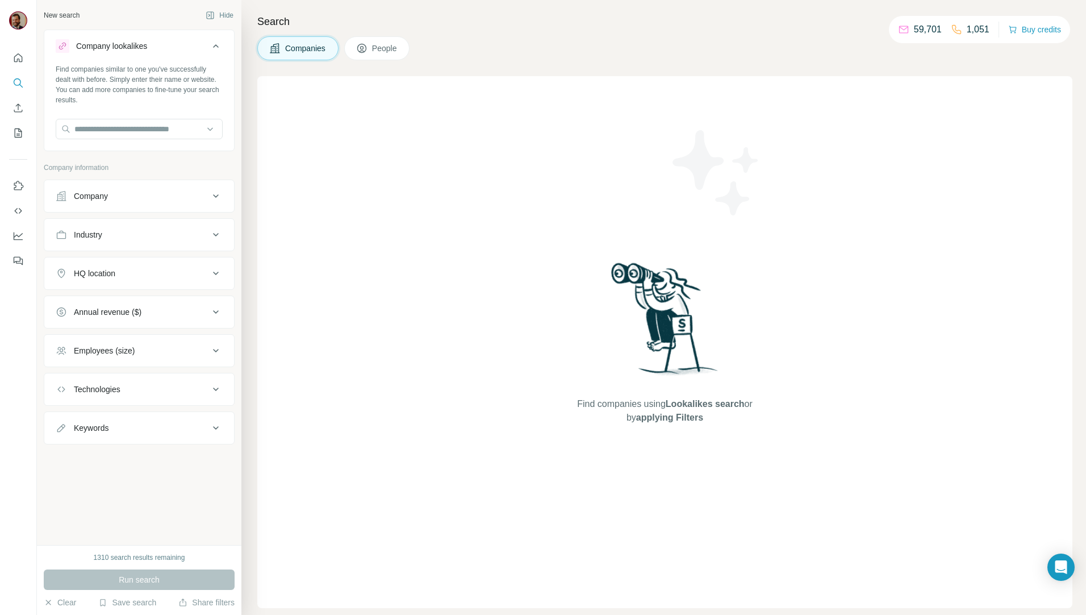
click at [134, 199] on div "Company" at bounding box center [132, 195] width 153 height 11
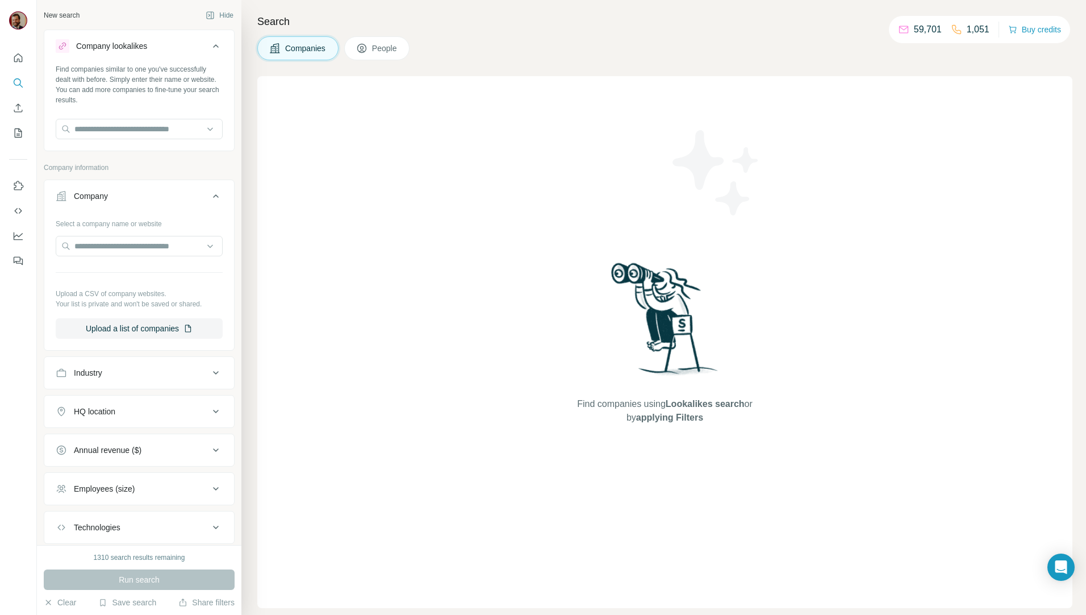
click at [133, 372] on div "Industry" at bounding box center [132, 372] width 153 height 11
click at [135, 409] on div at bounding box center [133, 401] width 140 height 19
type input "*"
type input "*****"
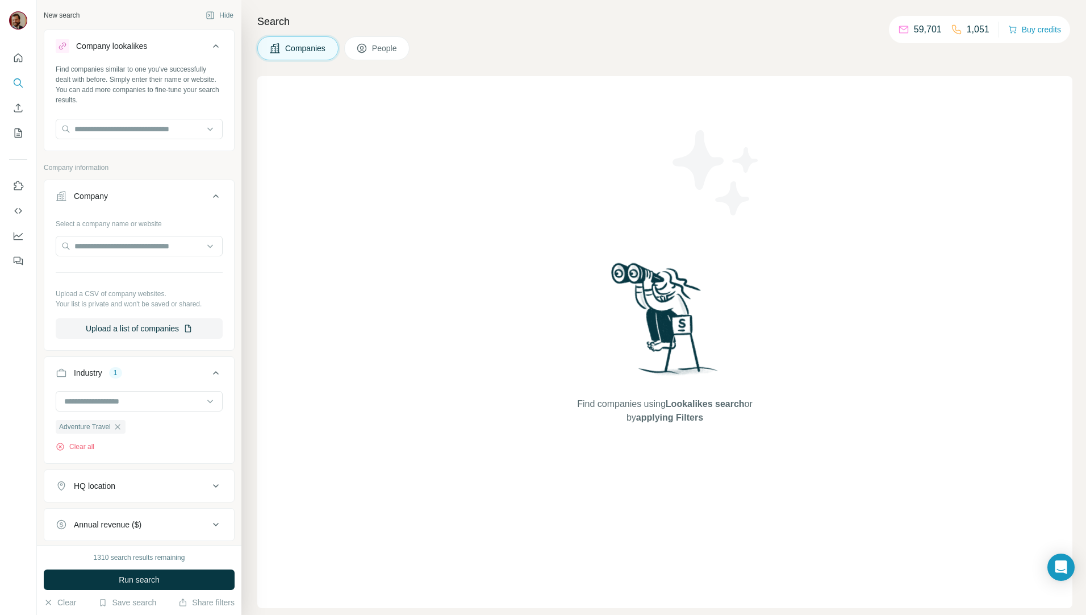
click at [359, 437] on div "Find companies using Lookalikes search or by applying Filters" at bounding box center [664, 342] width 815 height 532
click at [119, 424] on icon "button" at bounding box center [117, 426] width 9 height 9
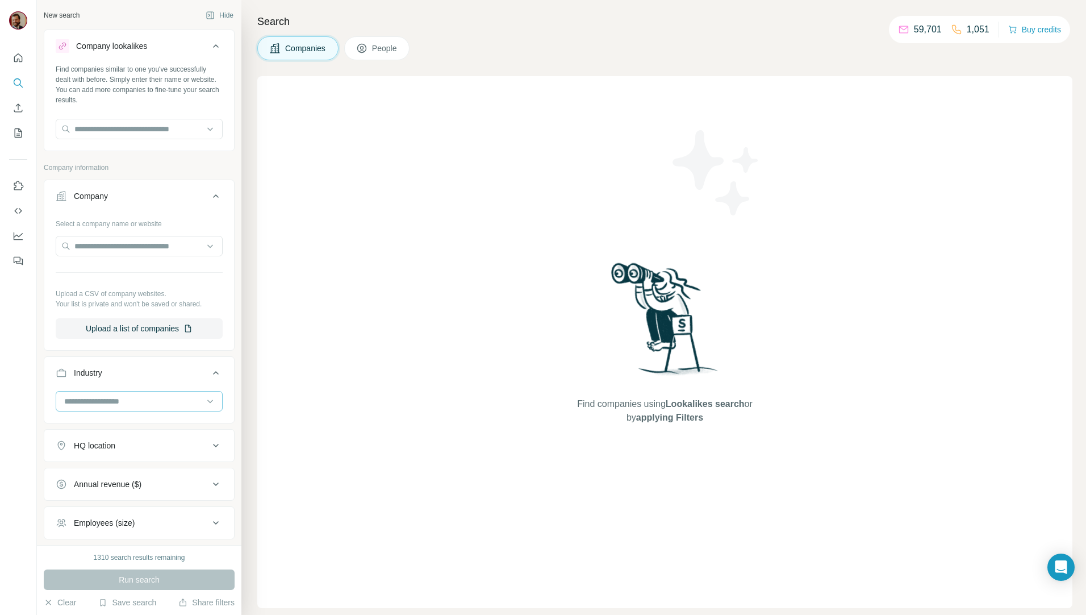
click at [139, 401] on input at bounding box center [133, 401] width 140 height 13
type input "********"
click at [139, 450] on div "Property Insurance" at bounding box center [134, 447] width 139 height 11
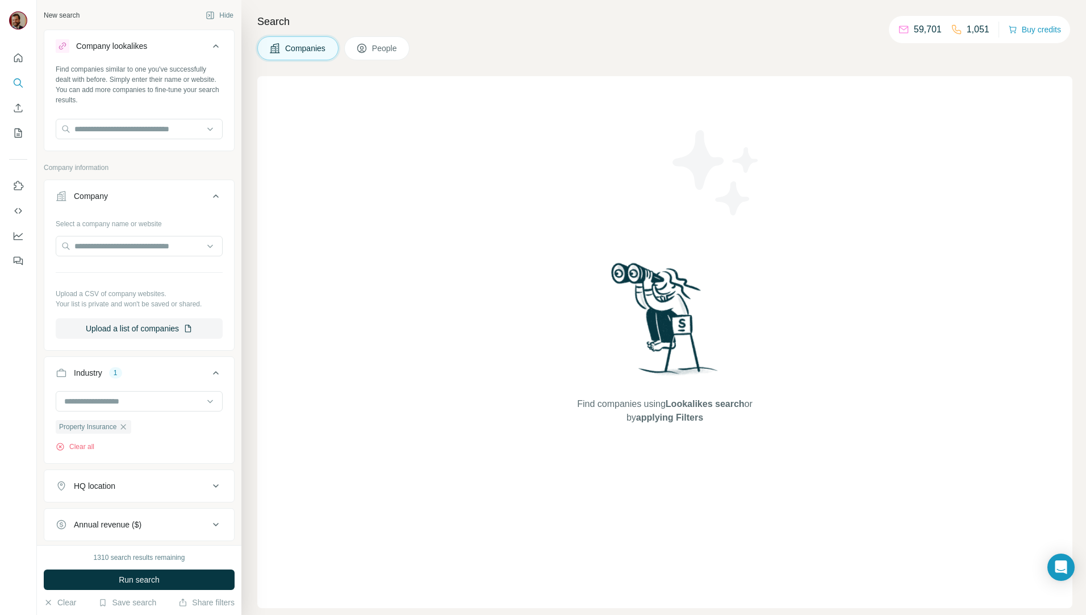
scroll to position [144, 0]
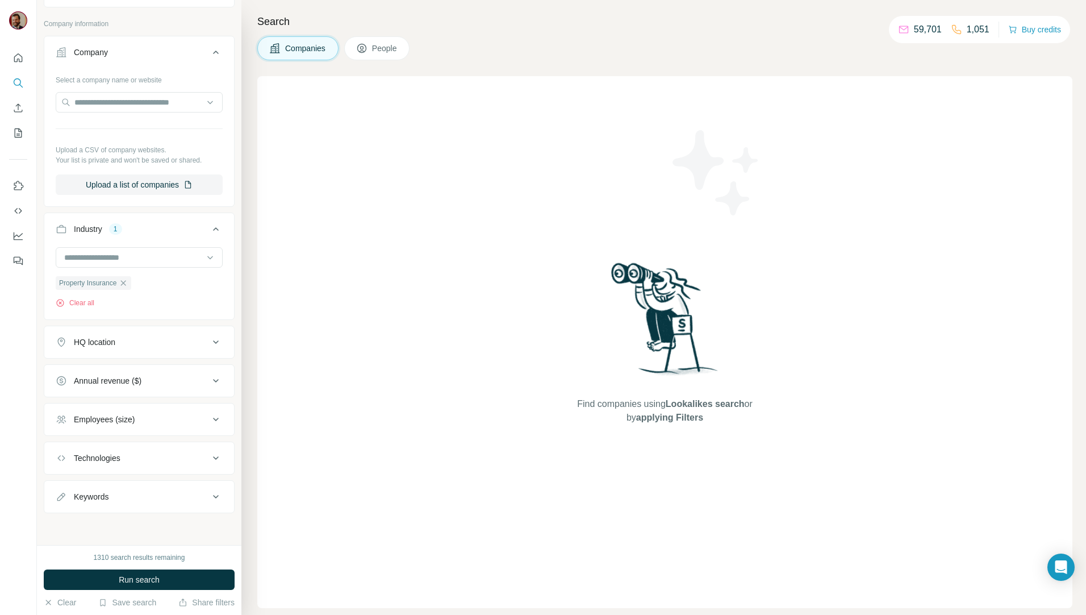
click at [148, 343] on div "HQ location" at bounding box center [132, 341] width 153 height 11
click at [148, 380] on input "text" at bounding box center [139, 370] width 167 height 20
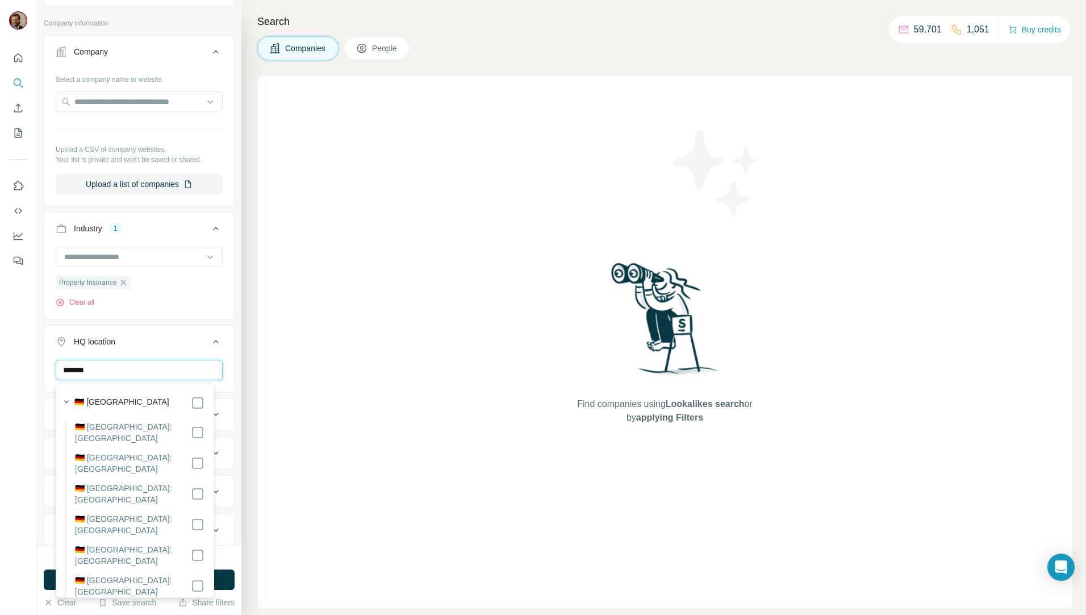
type input "*******"
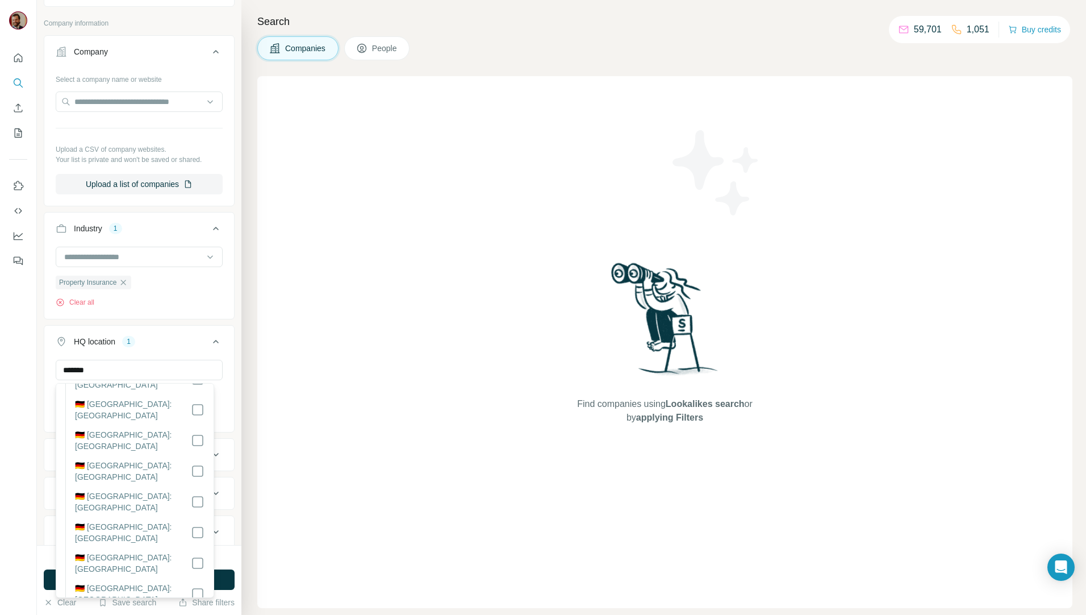
scroll to position [215, 0]
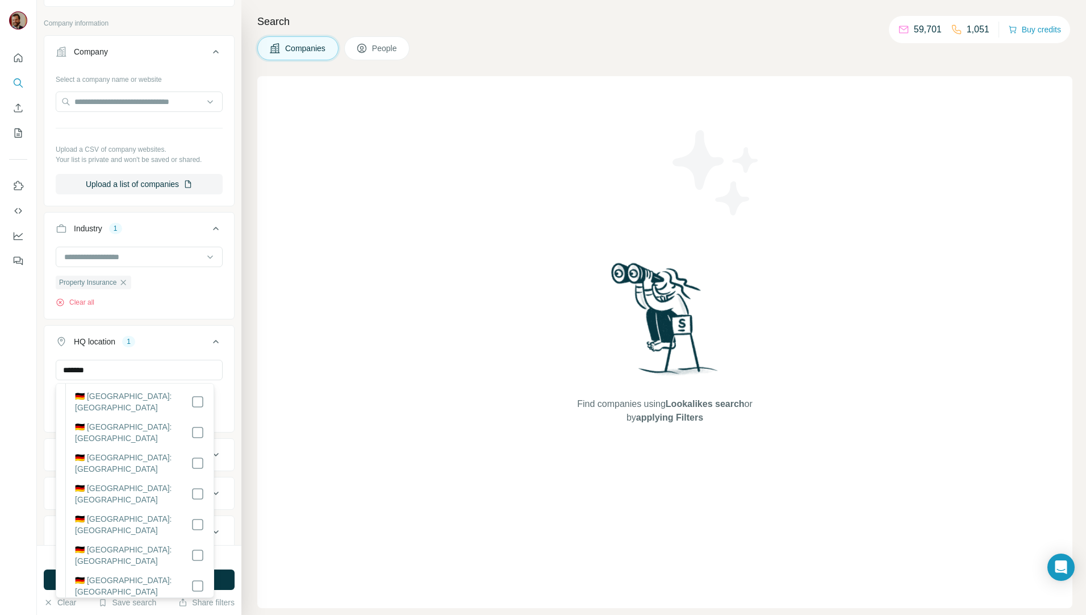
click at [325, 484] on div "Find companies using Lookalikes search or by applying Filters" at bounding box center [664, 342] width 815 height 532
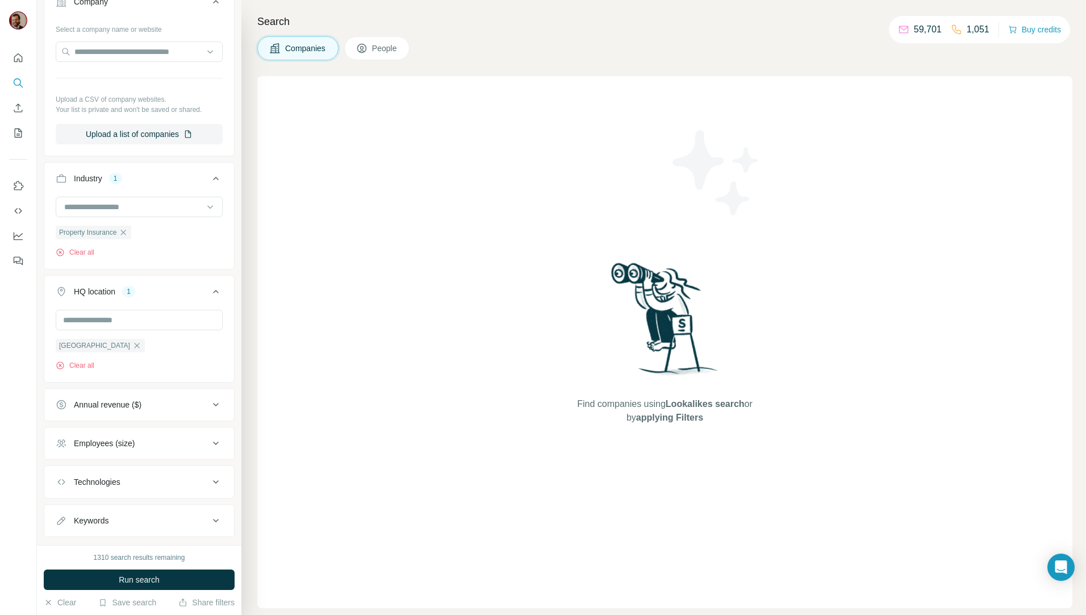
scroll to position [219, 0]
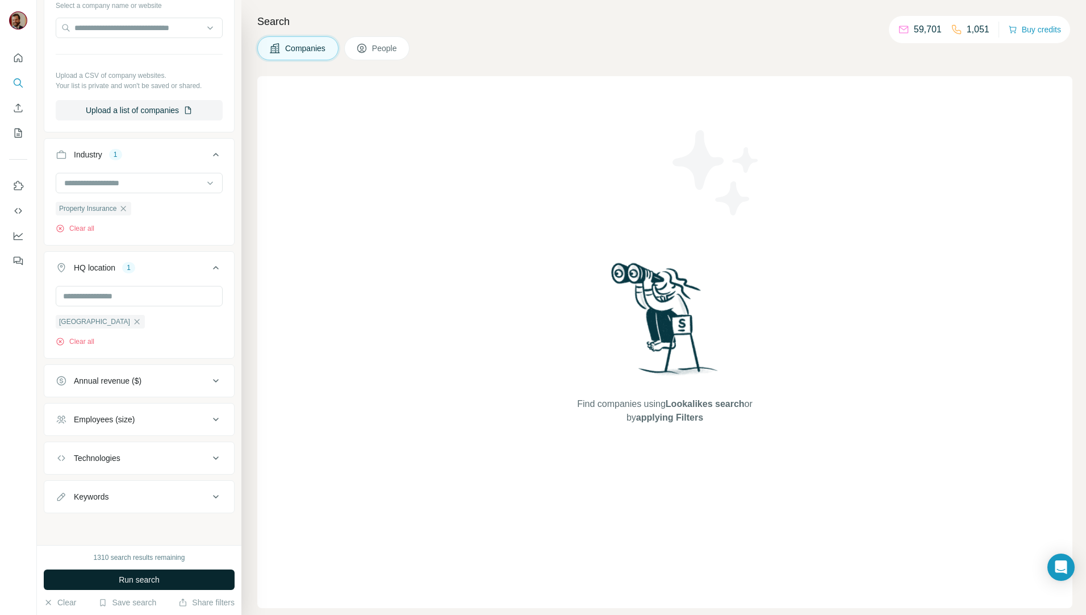
click at [135, 573] on button "Run search" at bounding box center [139, 579] width 191 height 20
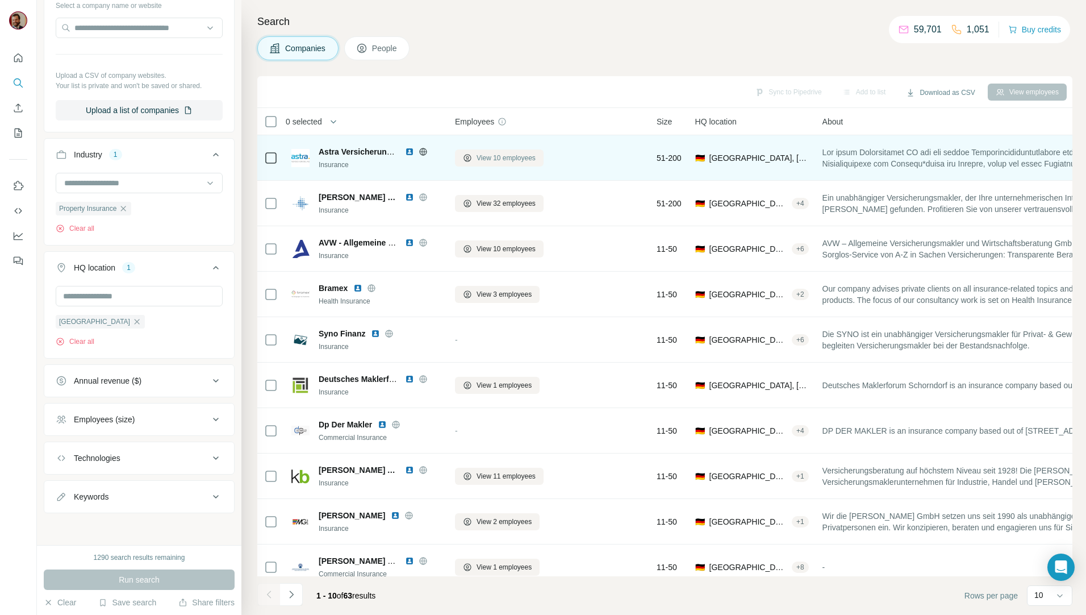
click at [524, 161] on span "View 10 employees" at bounding box center [506, 158] width 59 height 10
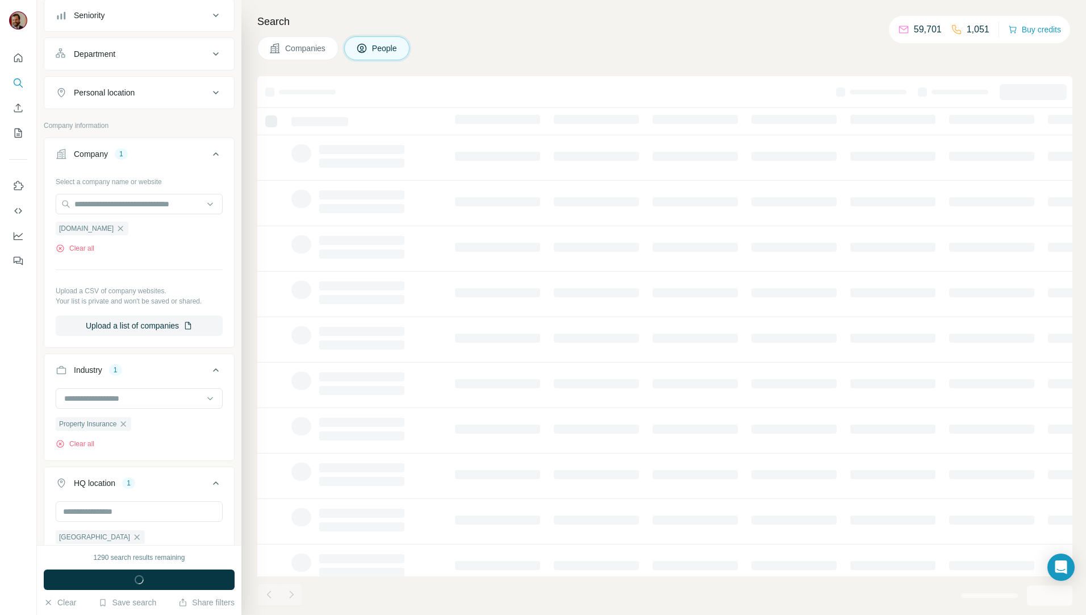
scroll to position [397, 0]
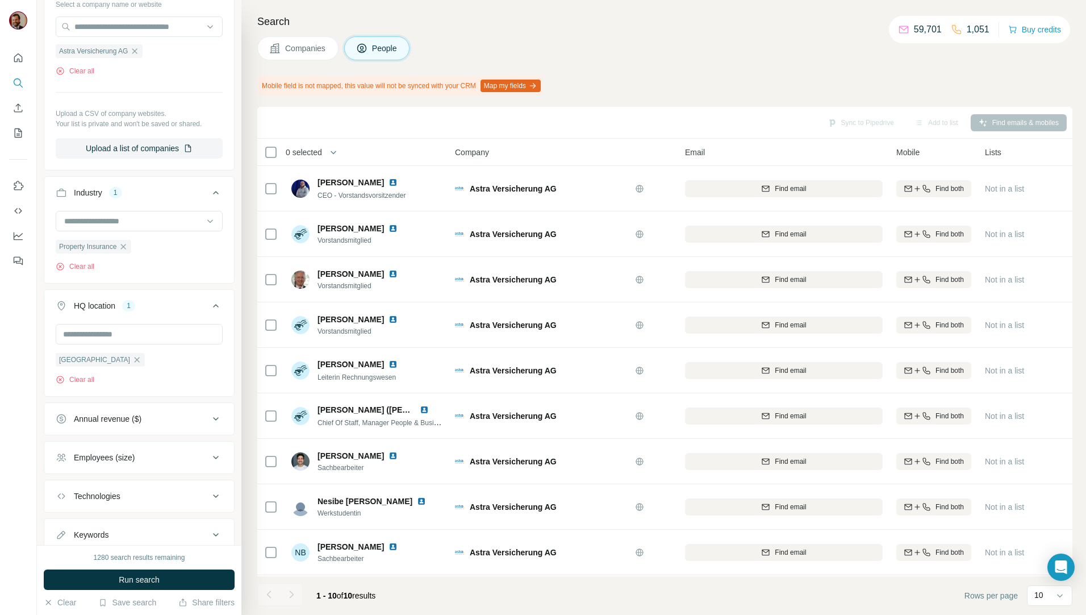
click at [296, 44] on span "Companies" at bounding box center [305, 48] width 41 height 11
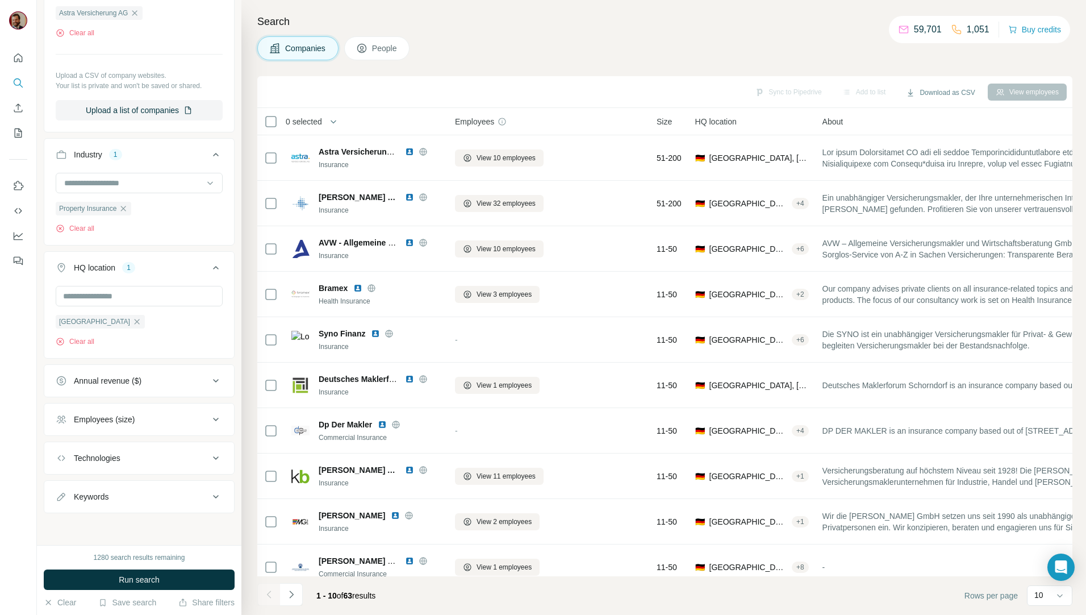
scroll to position [219, 0]
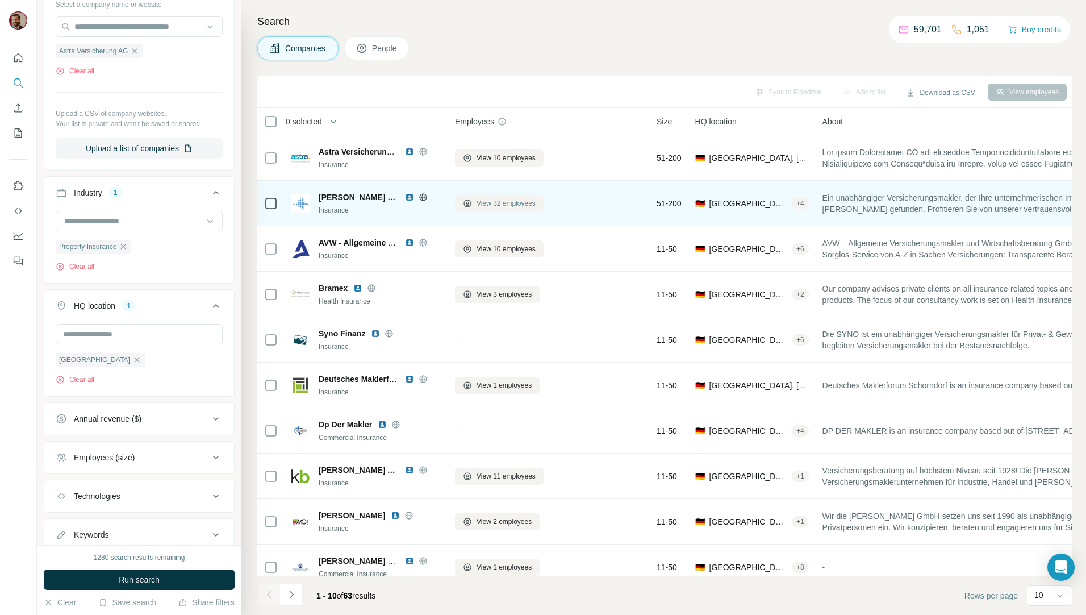
click at [488, 208] on span "View 32 employees" at bounding box center [506, 203] width 59 height 10
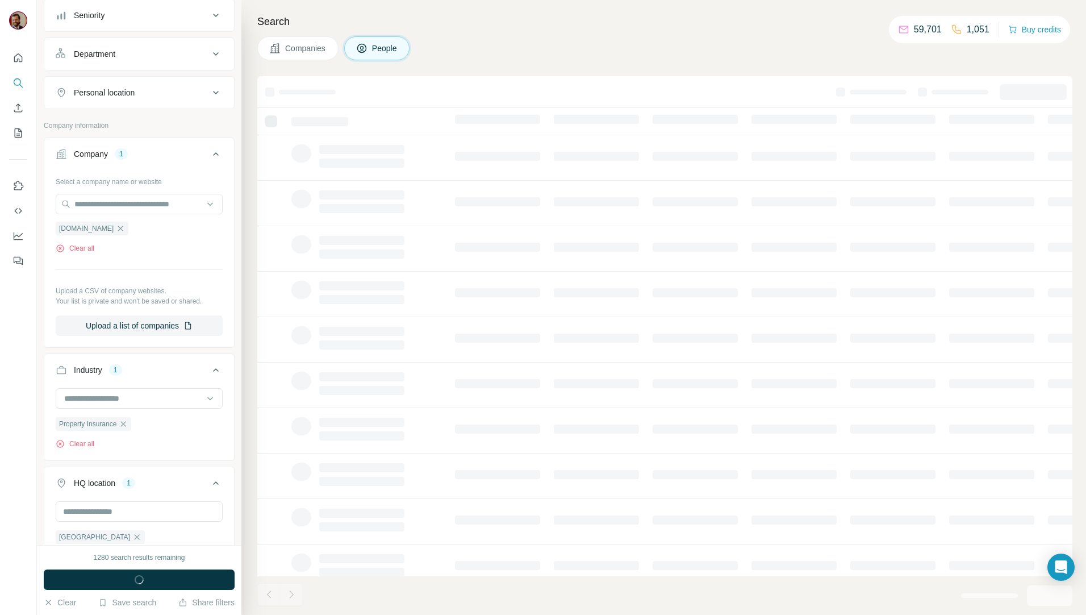
scroll to position [397, 0]
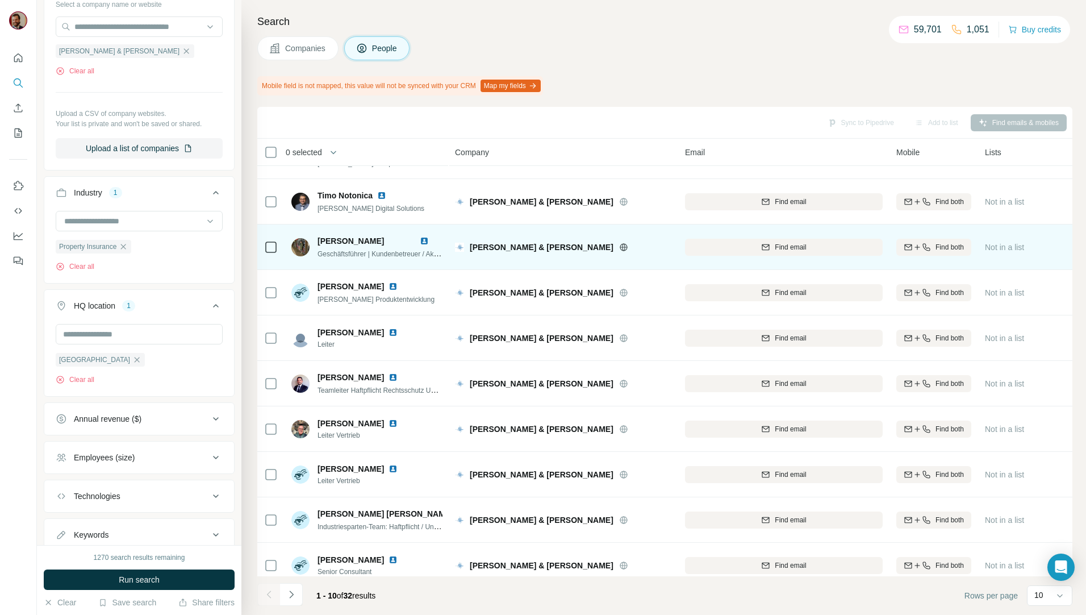
scroll to position [50, 0]
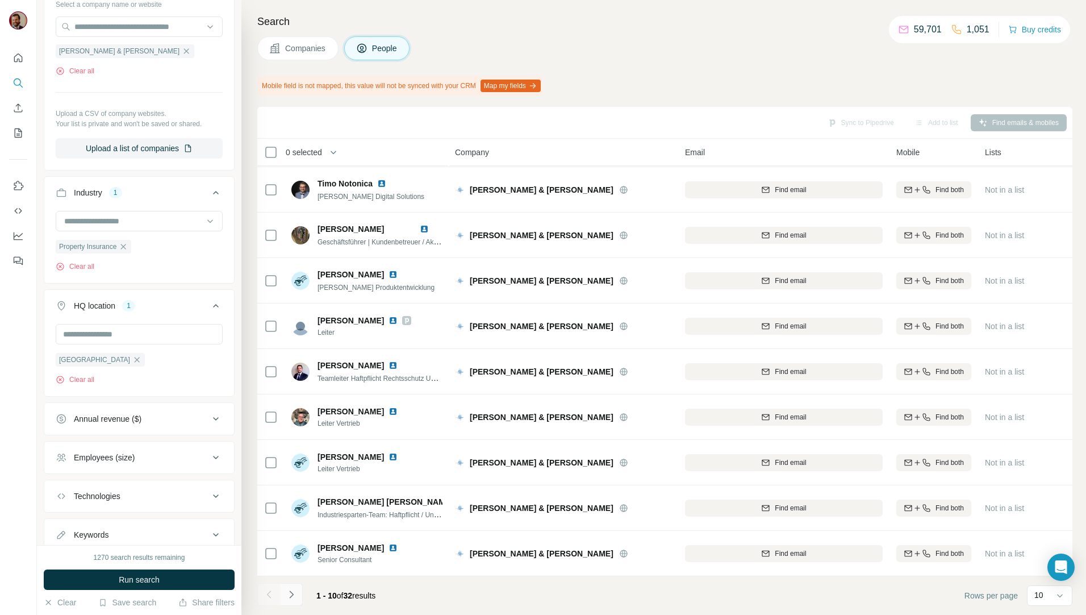
click at [297, 597] on icon "Navigate to next page" at bounding box center [291, 594] width 11 height 11
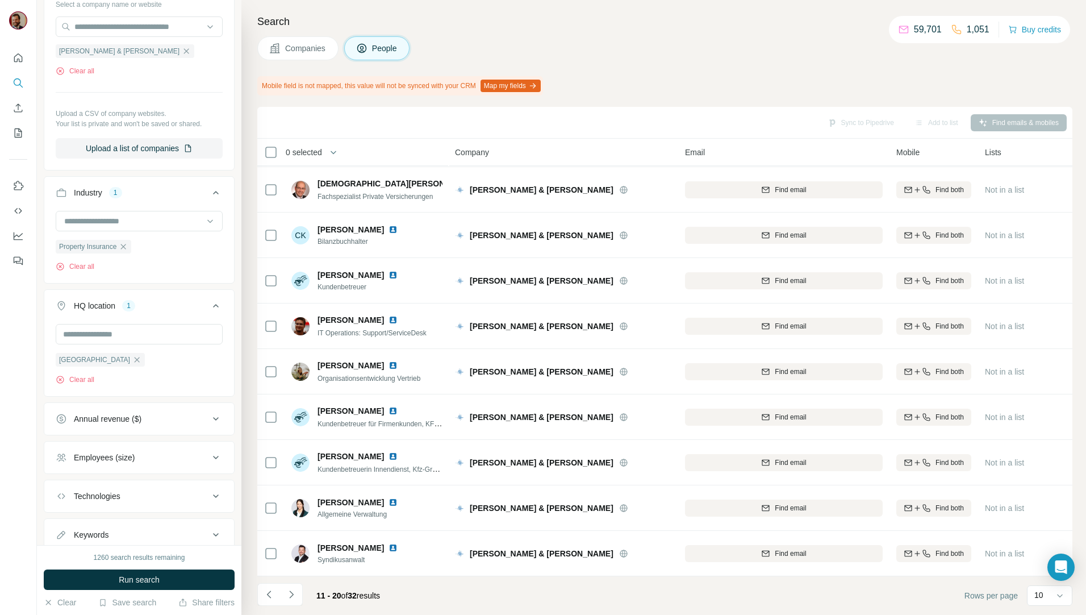
click at [305, 44] on span "Companies" at bounding box center [305, 48] width 41 height 11
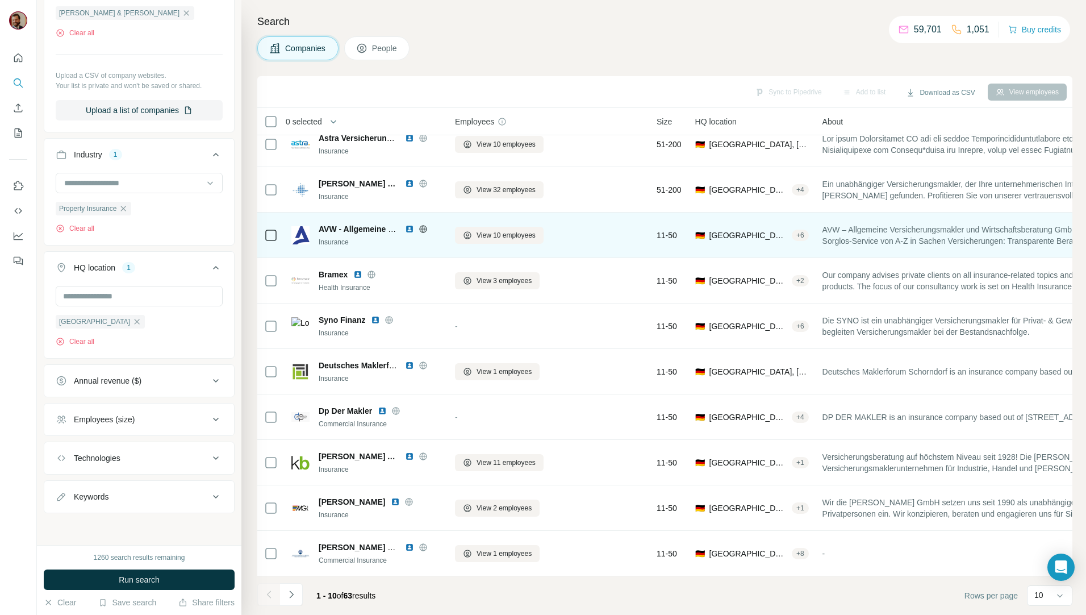
scroll to position [19, 0]
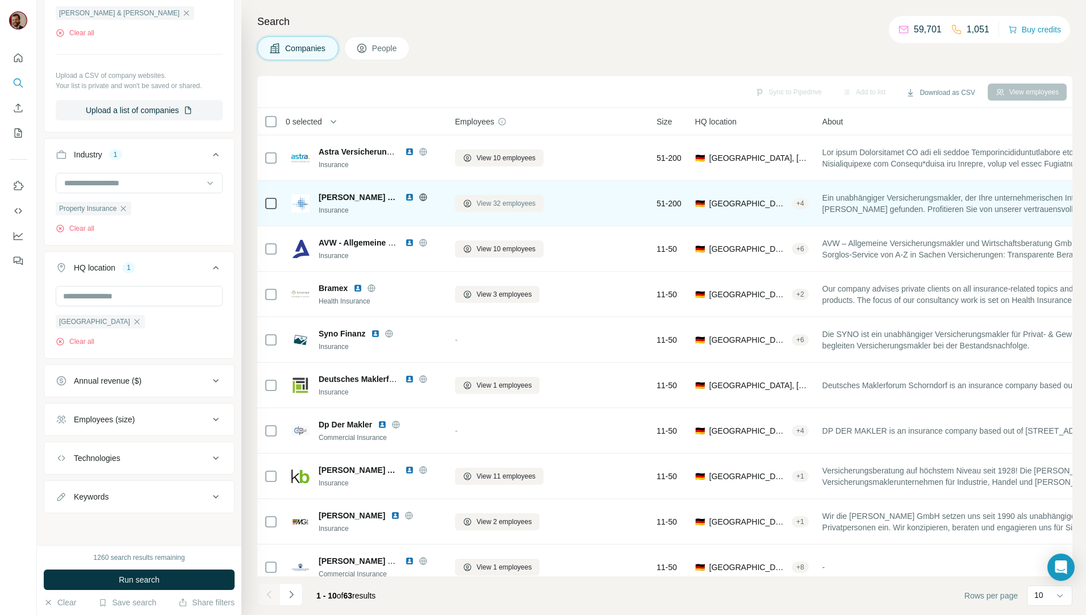
click at [488, 201] on span "View 32 employees" at bounding box center [506, 203] width 59 height 10
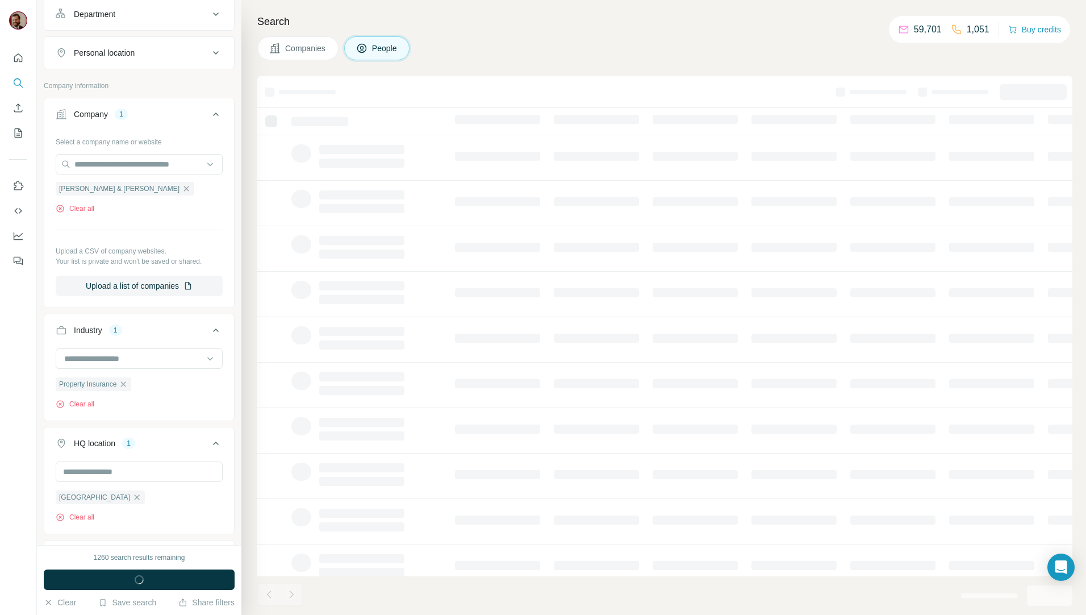
scroll to position [436, 0]
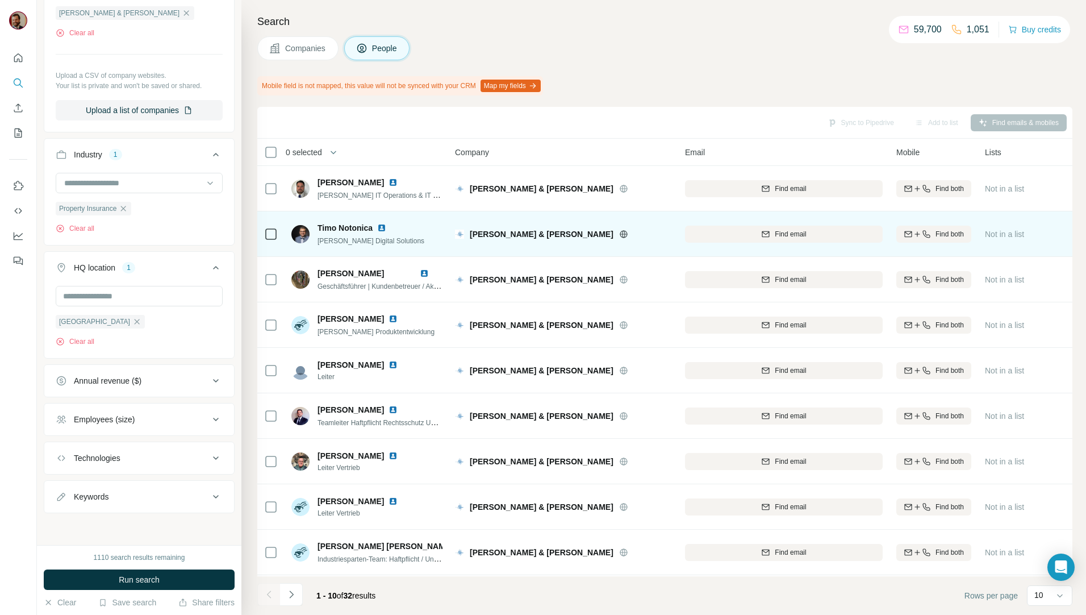
scroll to position [50, 0]
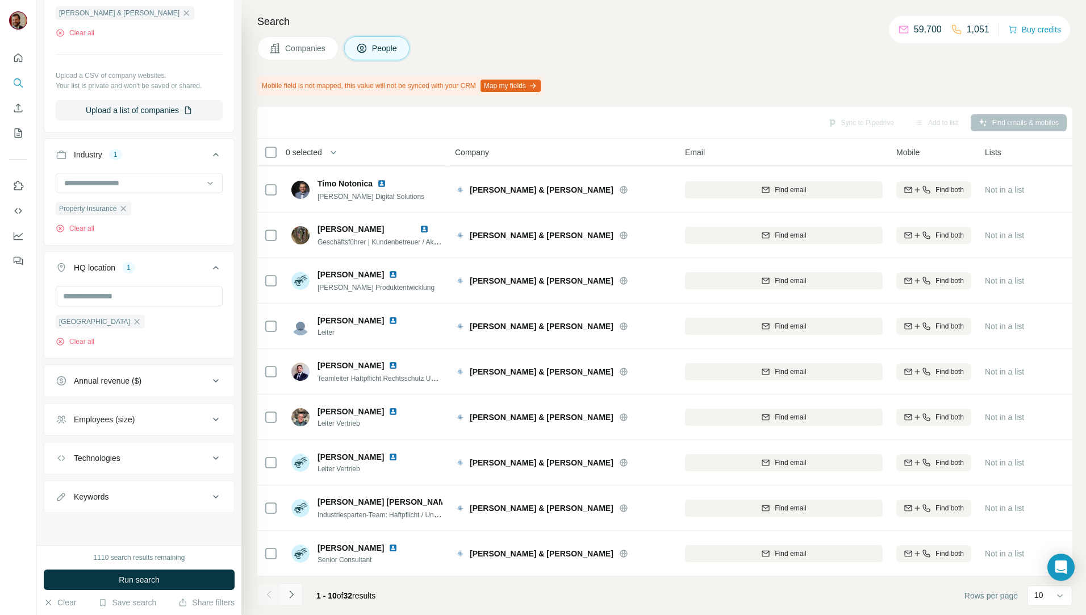
click at [301, 592] on button "Navigate to next page" at bounding box center [291, 594] width 23 height 23
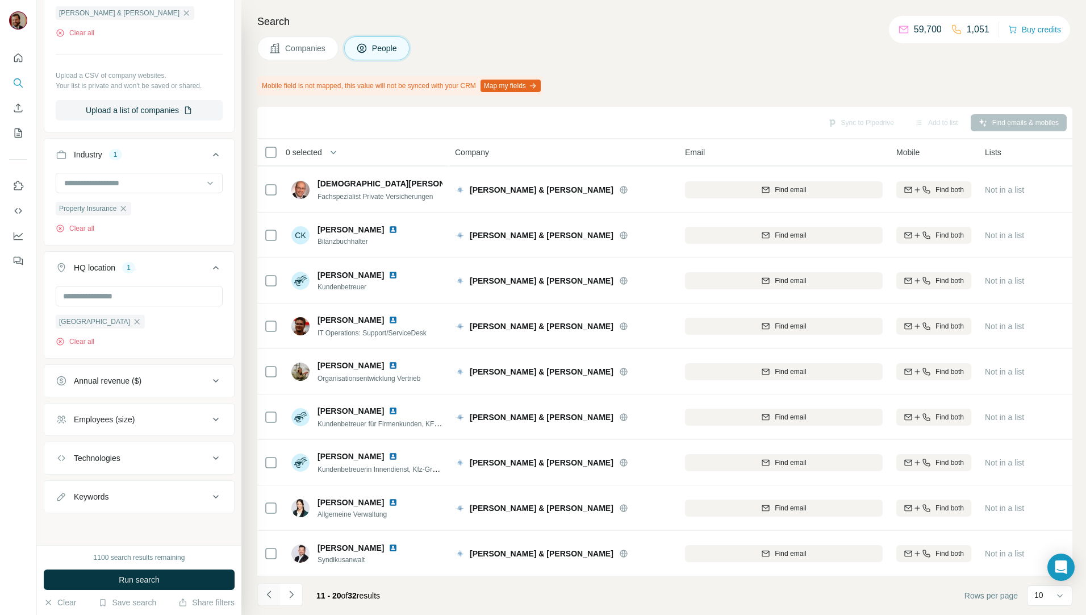
click at [268, 596] on icon "Navigate to previous page" at bounding box center [269, 593] width 4 height 7
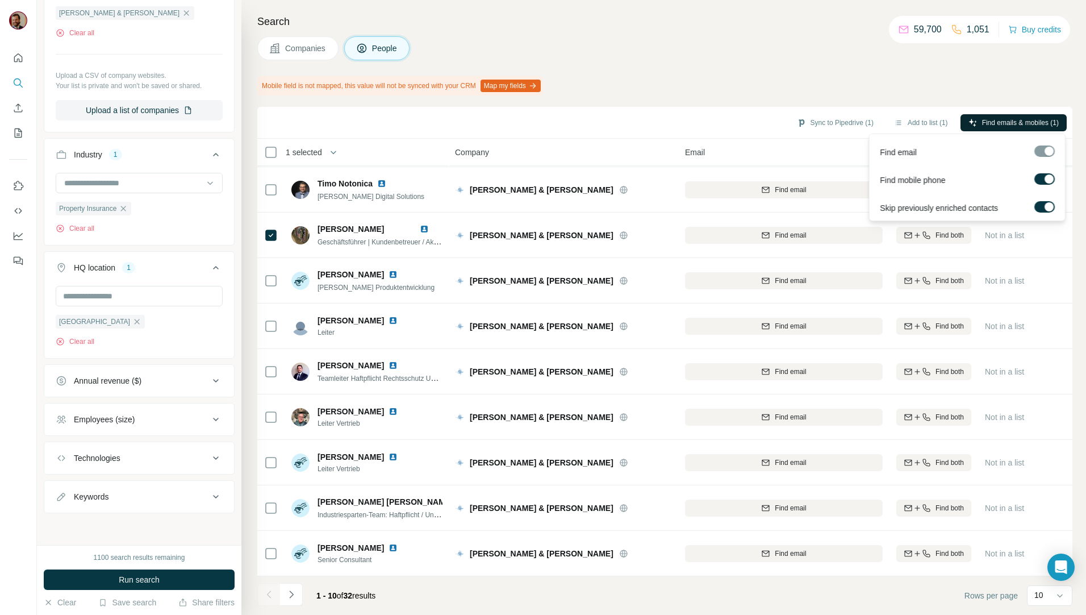
click at [989, 124] on span "Find emails & mobiles (1)" at bounding box center [1020, 123] width 77 height 10
click at [823, 121] on button "Sync to Pipedrive (1)" at bounding box center [835, 122] width 93 height 17
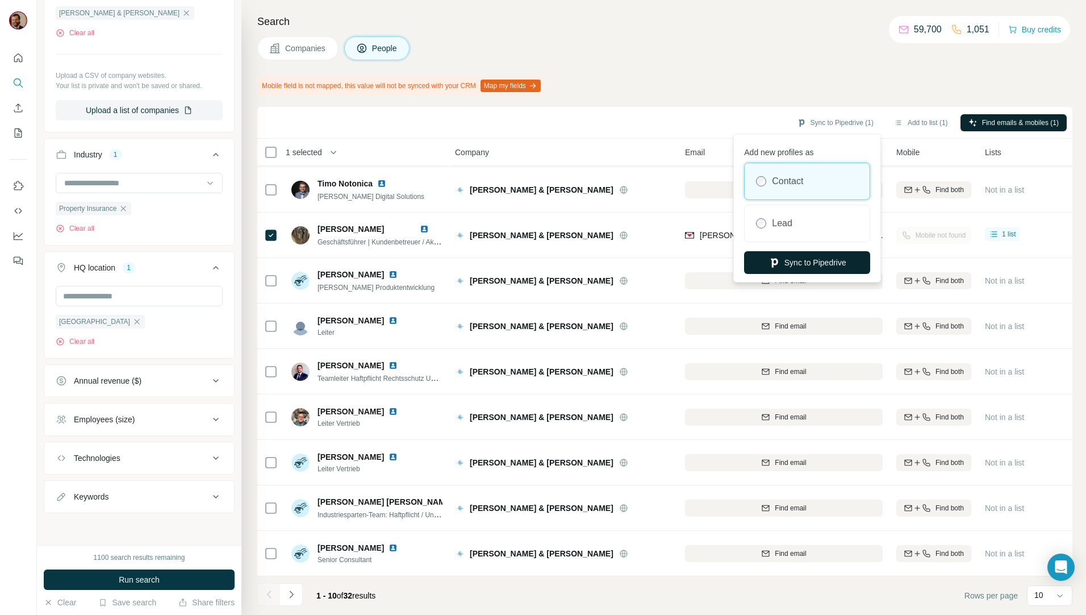
click at [813, 265] on button "Sync to Pipedrive" at bounding box center [807, 262] width 126 height 23
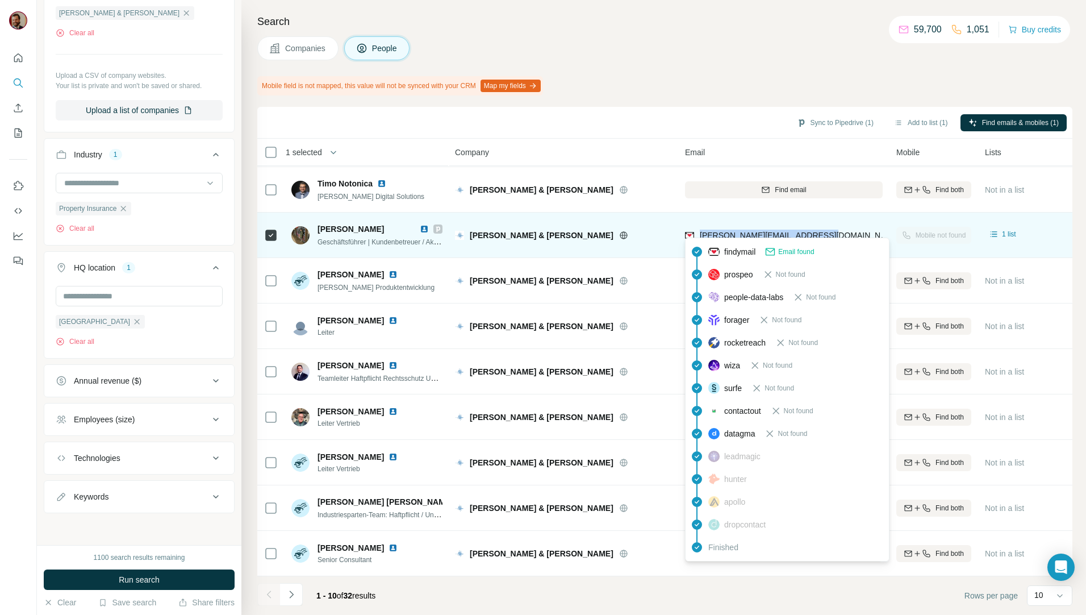
drag, startPoint x: 832, startPoint y: 230, endPoint x: 701, endPoint y: 232, distance: 131.3
click at [701, 232] on div "adrian.trettensteiner@ekvm.de" at bounding box center [784, 234] width 198 height 31
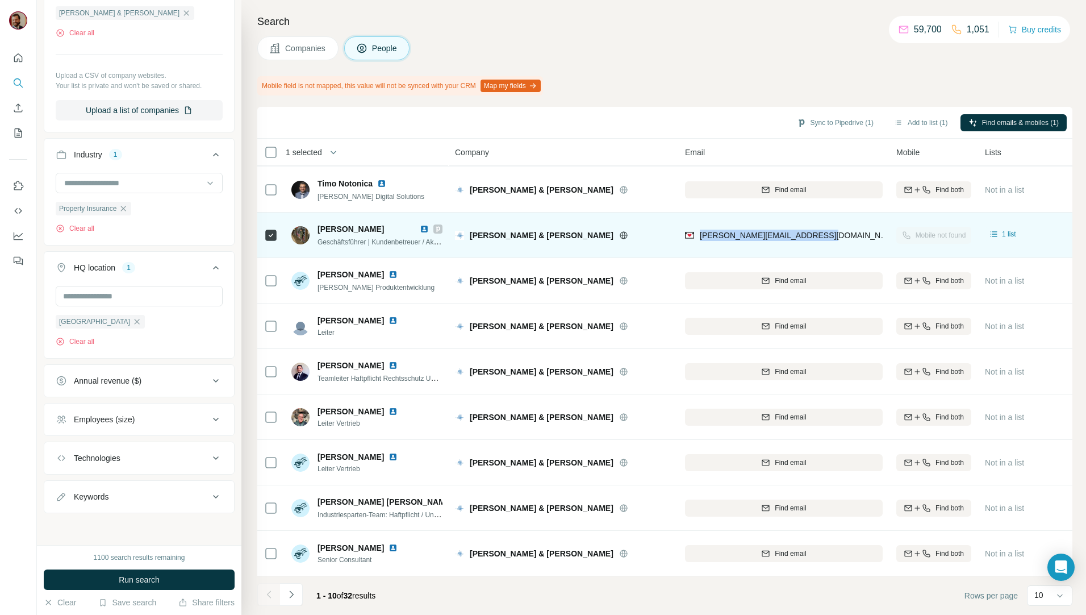
copy span "adrian.trettensteiner@ekvm.de"
